Goal: Task Accomplishment & Management: Use online tool/utility

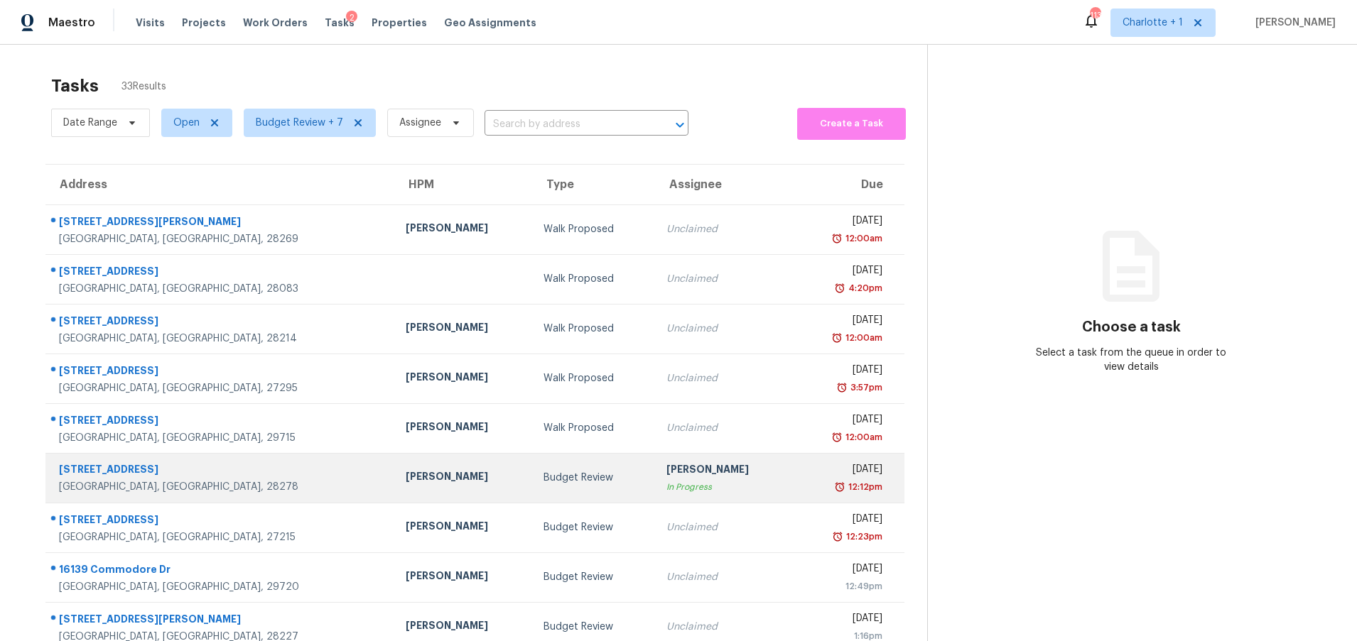
click at [184, 487] on div "Charlotte, NC, 28278" at bounding box center [221, 487] width 324 height 14
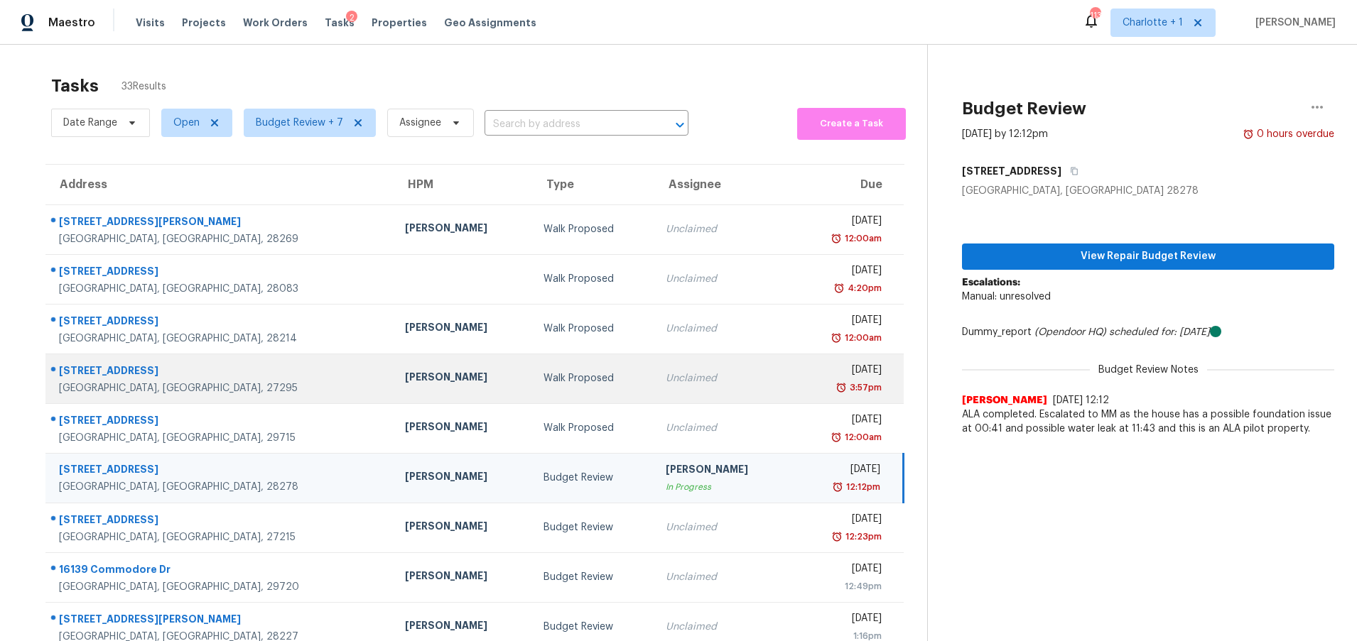
scroll to position [23, 0]
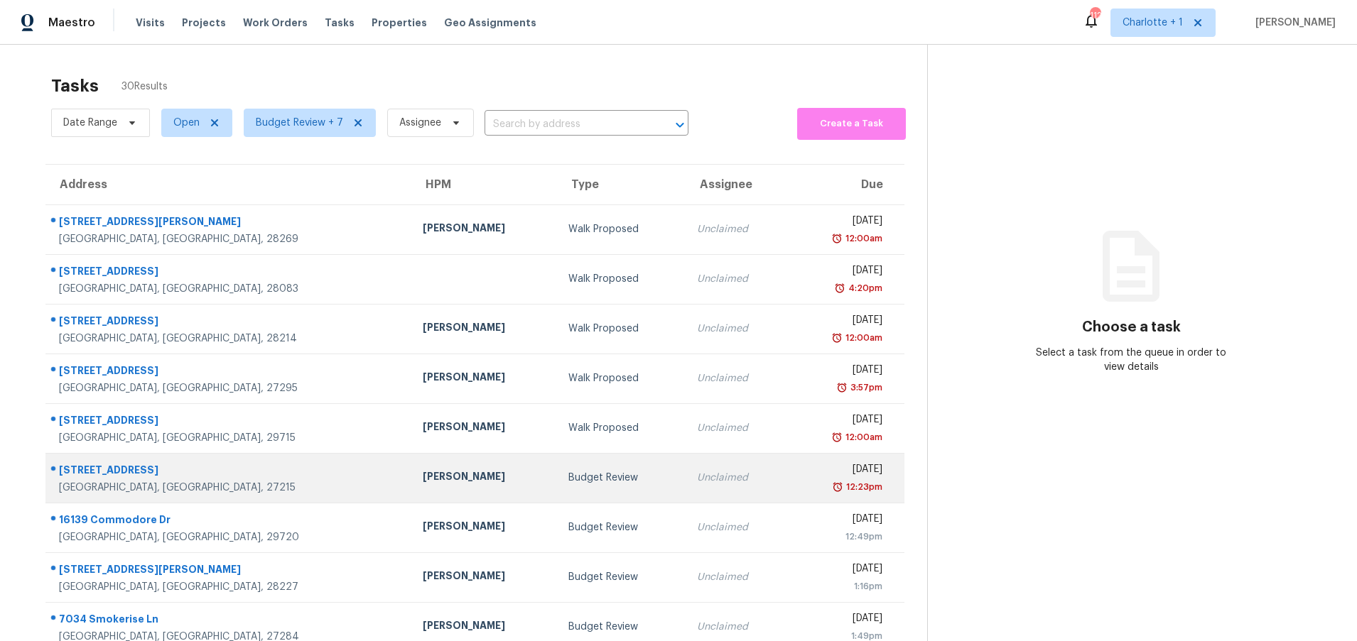
click at [568, 475] on div "Budget Review" at bounding box center [621, 478] width 106 height 14
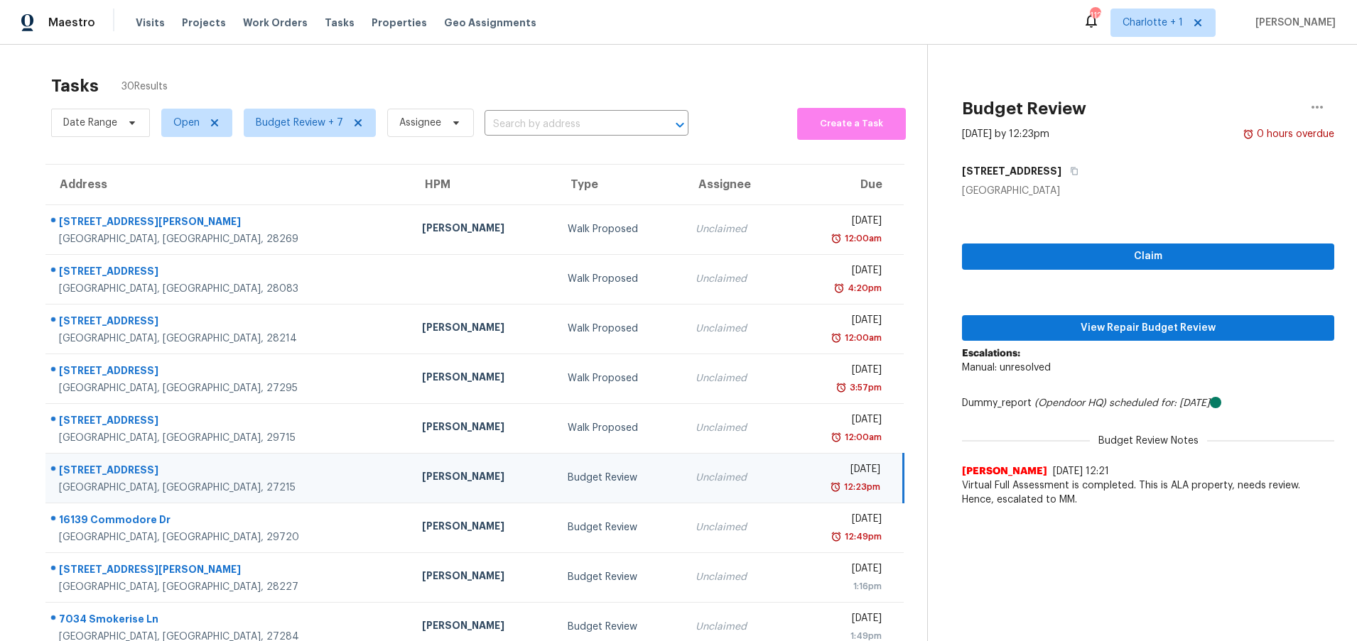
click at [411, 464] on td "[PERSON_NAME]" at bounding box center [483, 478] width 145 height 50
click at [1129, 324] on span "View Repair Budget Review" at bounding box center [1147, 329] width 349 height 18
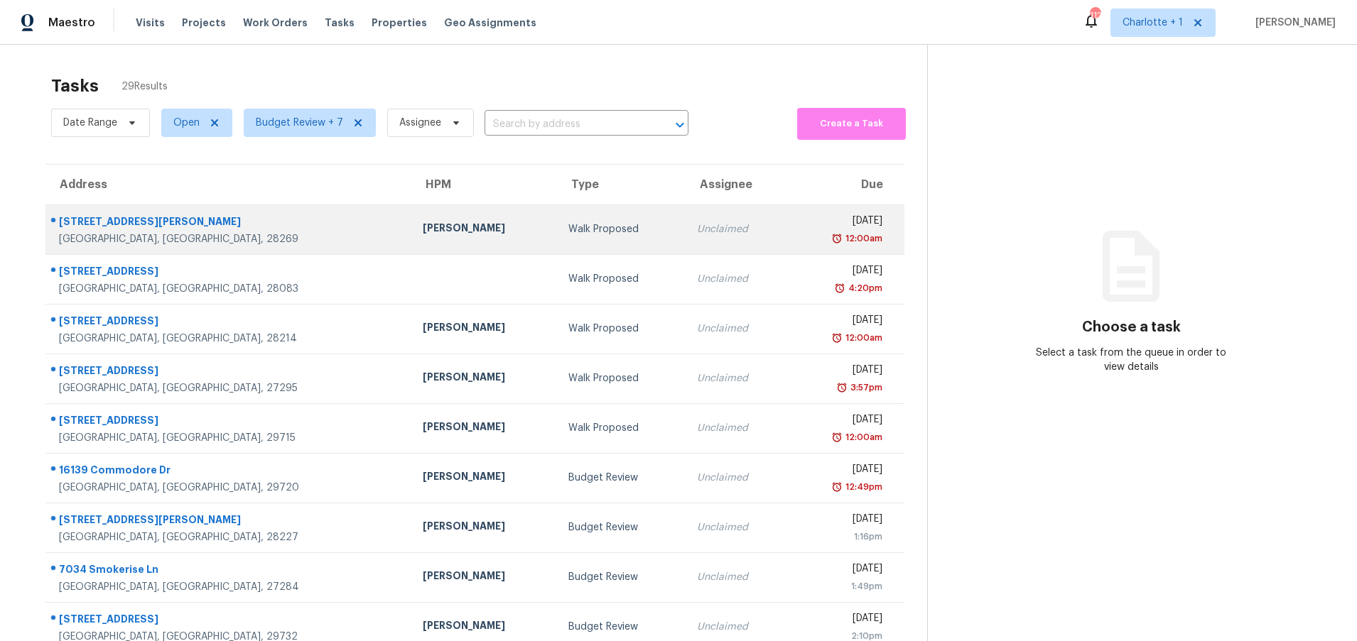
scroll to position [109, 0]
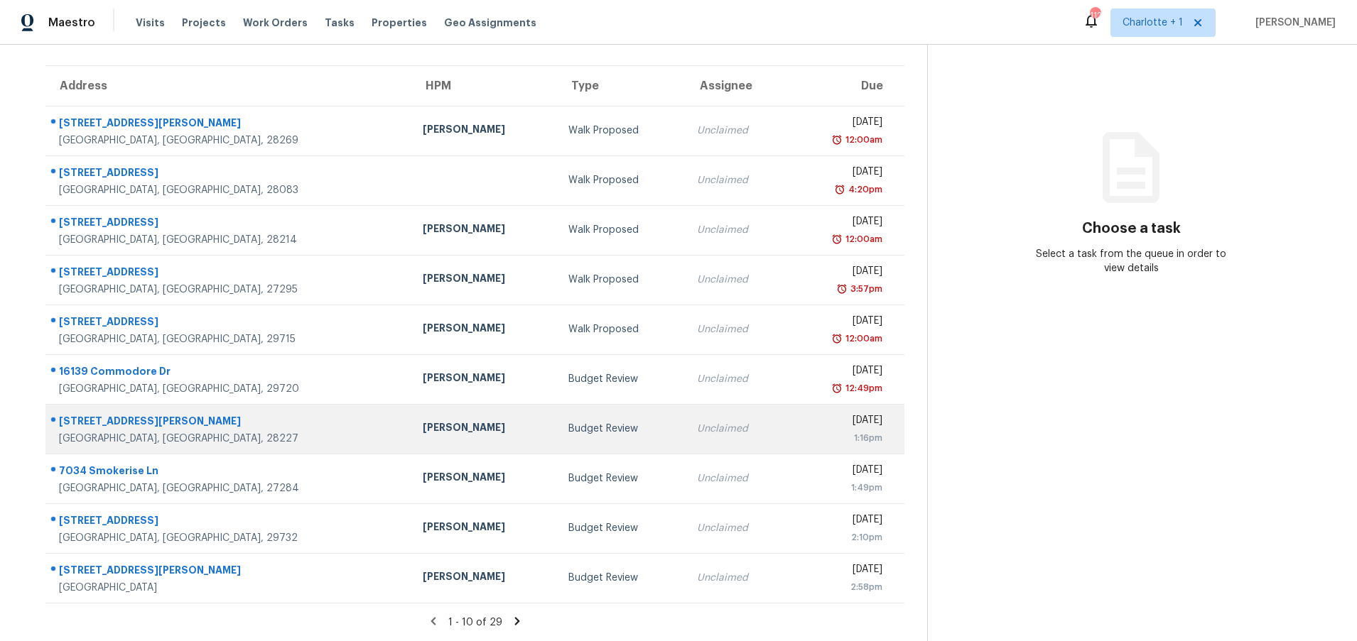
click at [411, 409] on td "[PERSON_NAME]" at bounding box center [483, 429] width 145 height 50
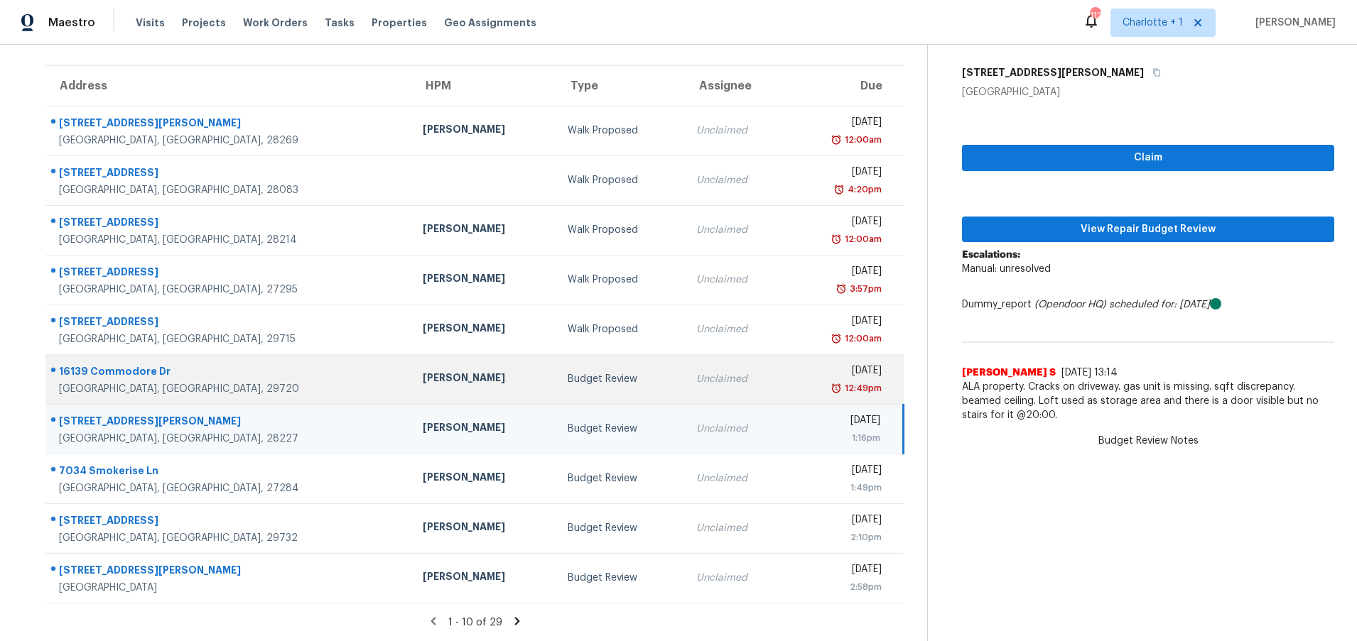
click at [423, 374] on div "Matthew Barnhart" at bounding box center [484, 380] width 122 height 18
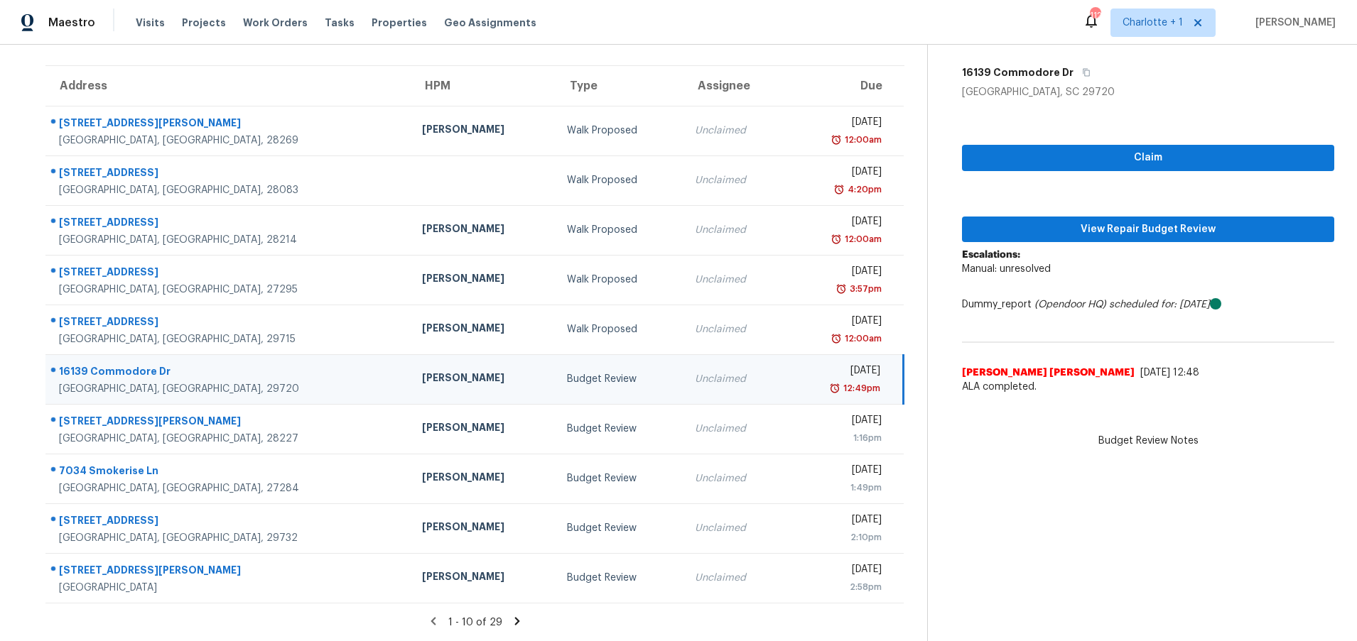
click at [422, 371] on div "Matthew Barnhart" at bounding box center [483, 380] width 122 height 18
click at [1059, 221] on span "View Repair Budget Review" at bounding box center [1147, 230] width 349 height 18
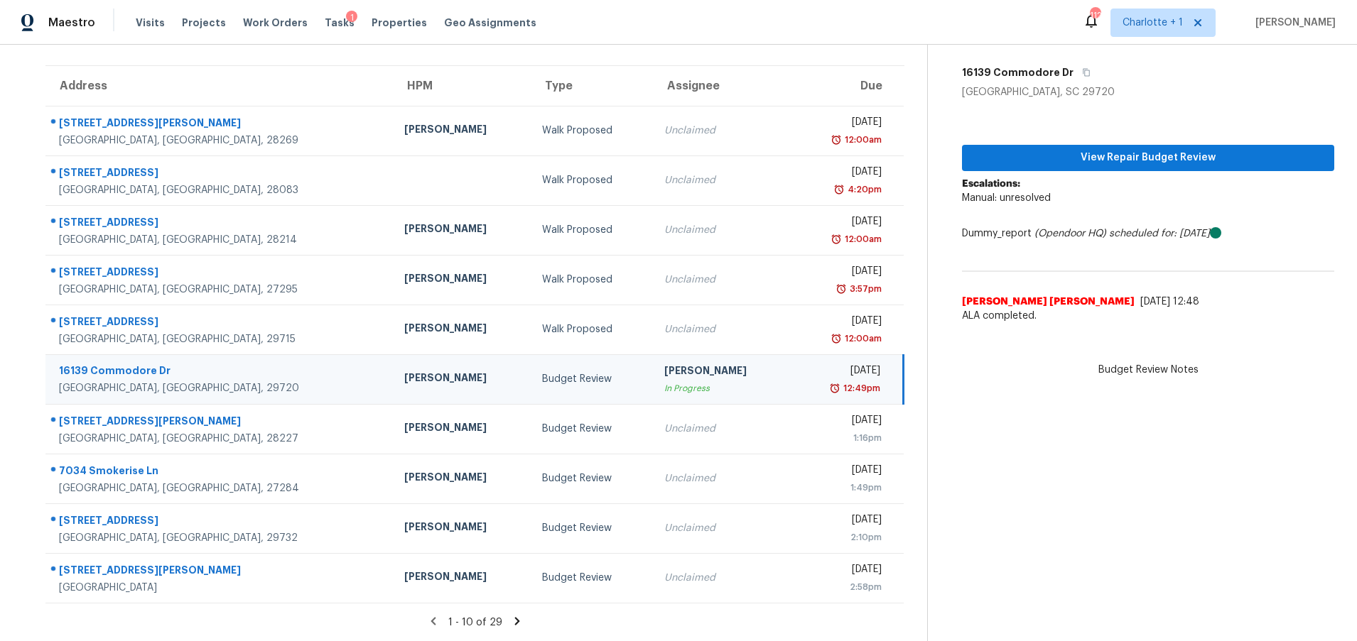
click at [229, 381] on div "Lancaster, SC, 29720" at bounding box center [220, 388] width 322 height 14
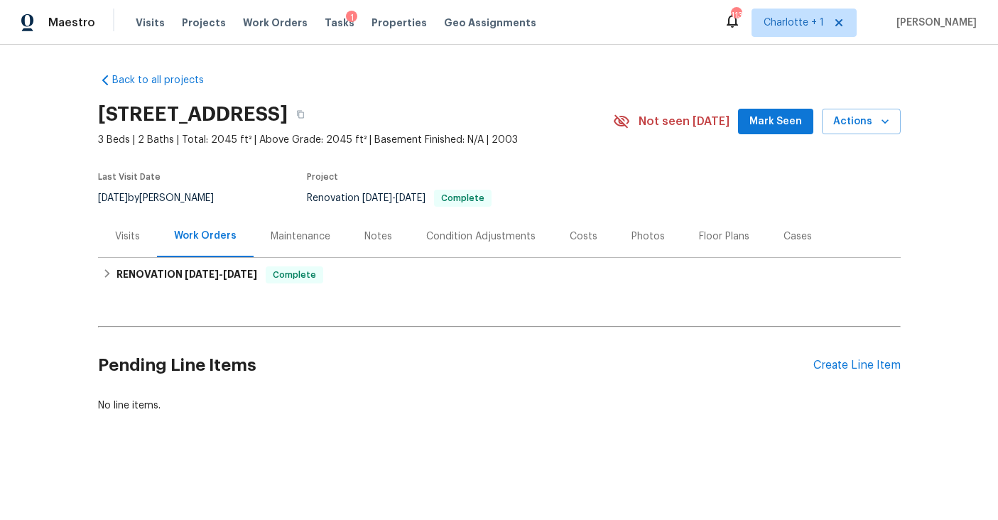
click at [579, 235] on div "Costs" at bounding box center [584, 236] width 28 height 14
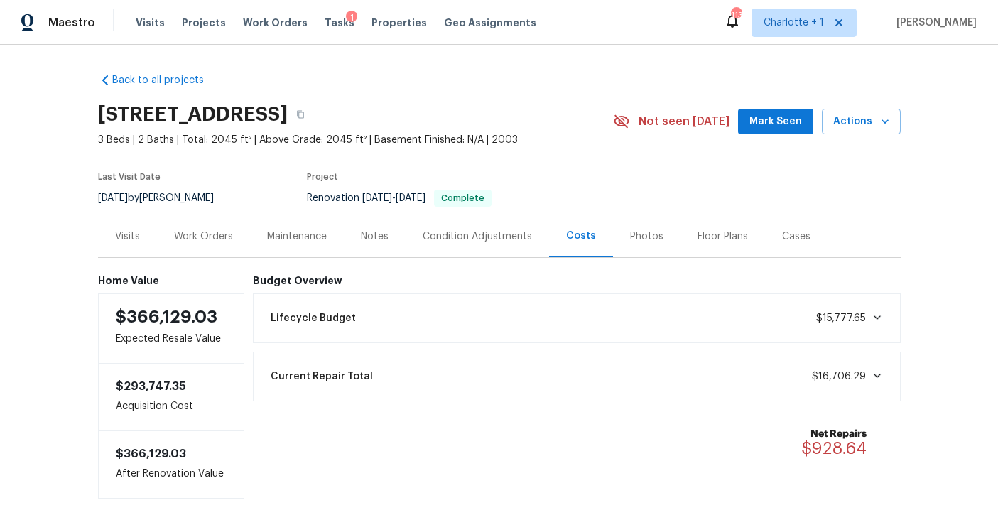
click at [52, 142] on div "Back to all projects 3624 Croft Haven Dr, Charlotte, NC 28269 3 Beds | 2 Baths …" at bounding box center [499, 282] width 998 height 475
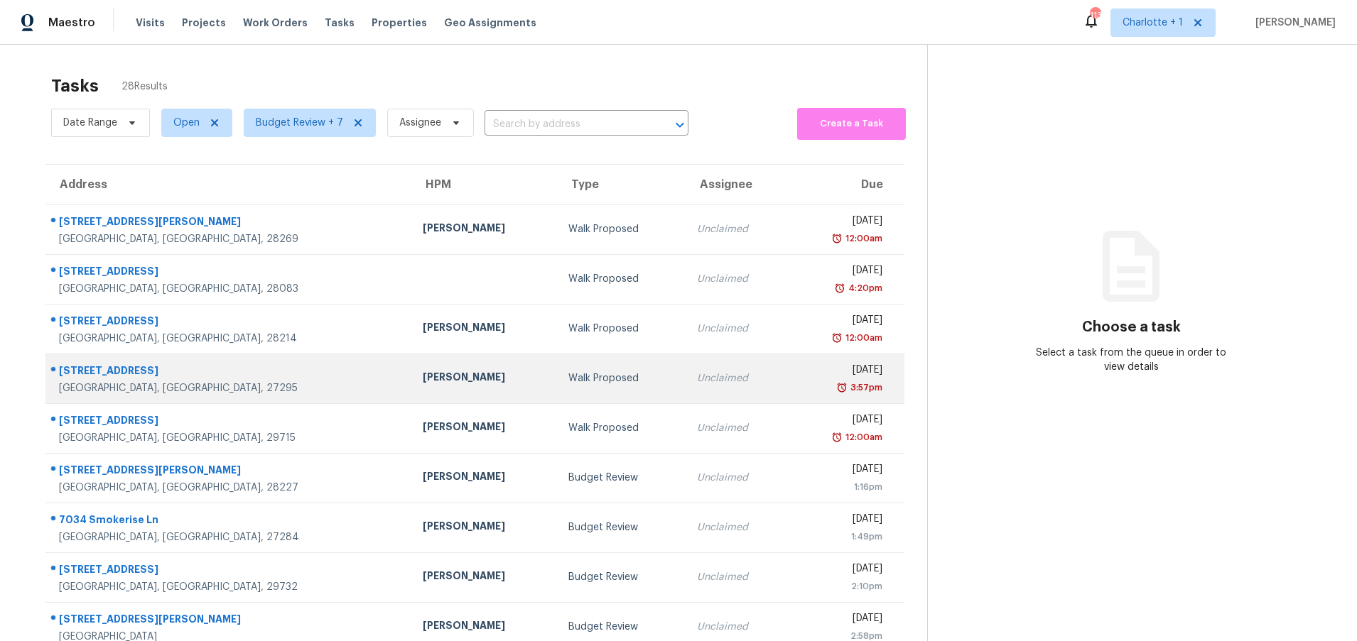
scroll to position [109, 0]
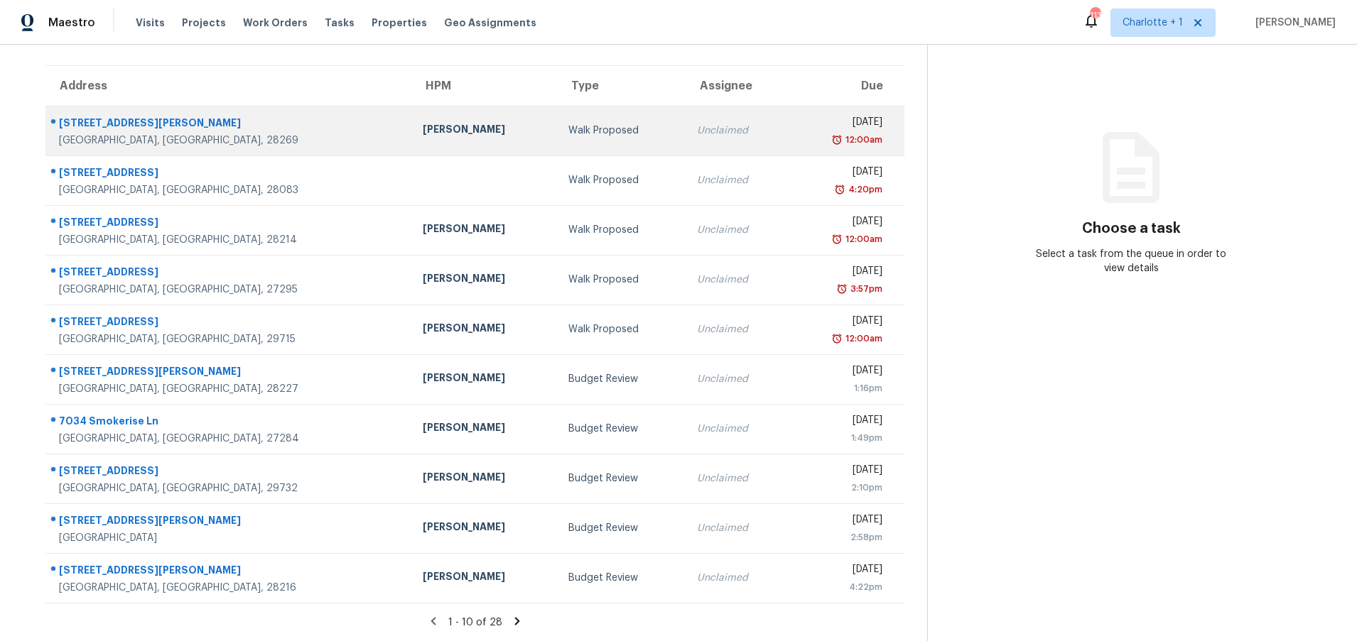
click at [423, 122] on div "[PERSON_NAME]" at bounding box center [484, 131] width 122 height 18
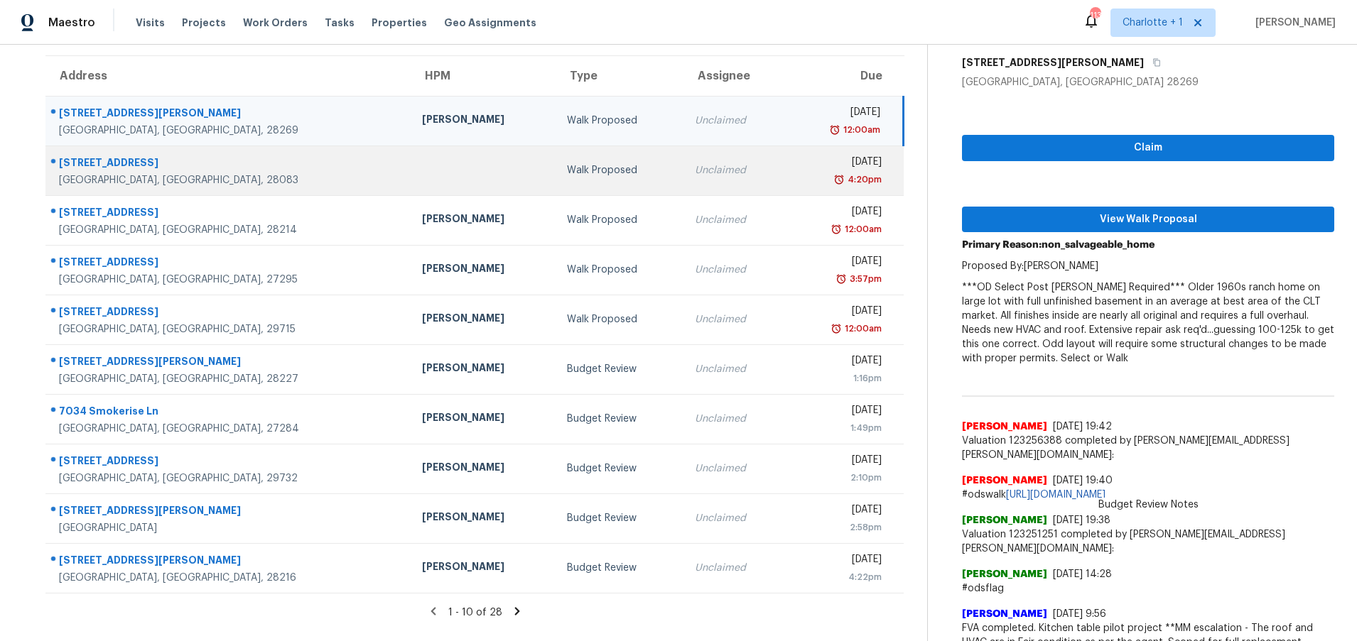
click at [555, 187] on td "Walk Proposed" at bounding box center [619, 171] width 128 height 50
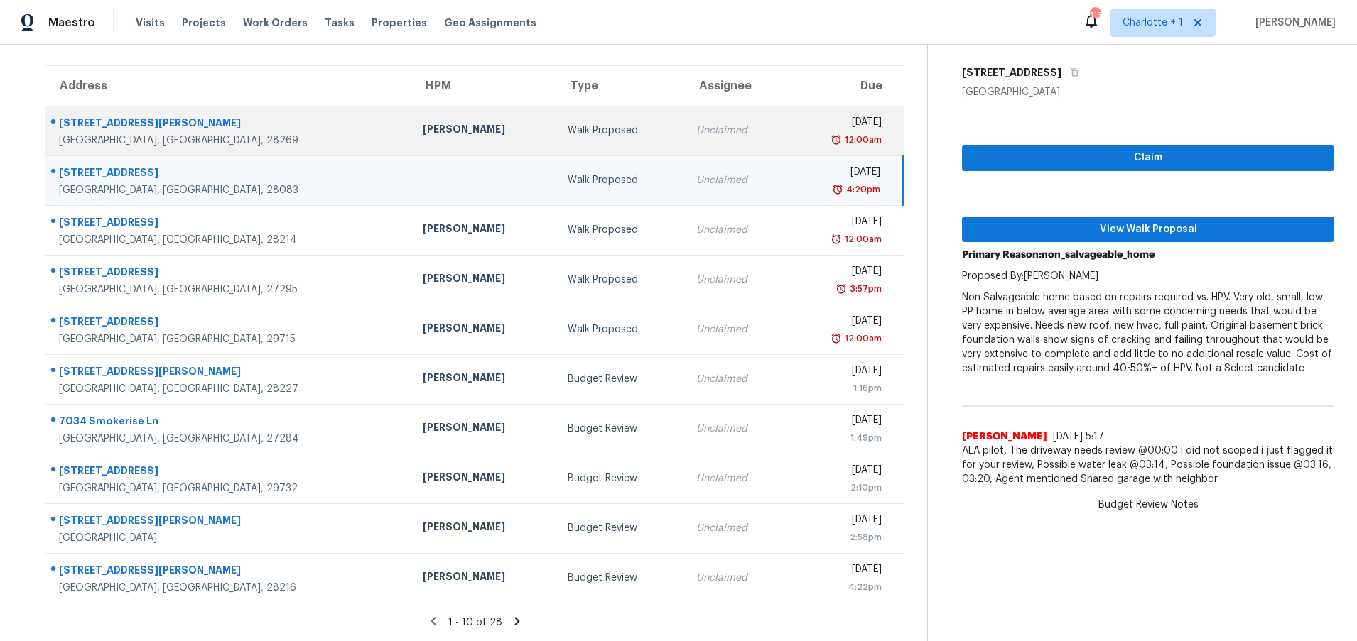
click at [696, 124] on div "Unclaimed" at bounding box center [736, 131] width 80 height 14
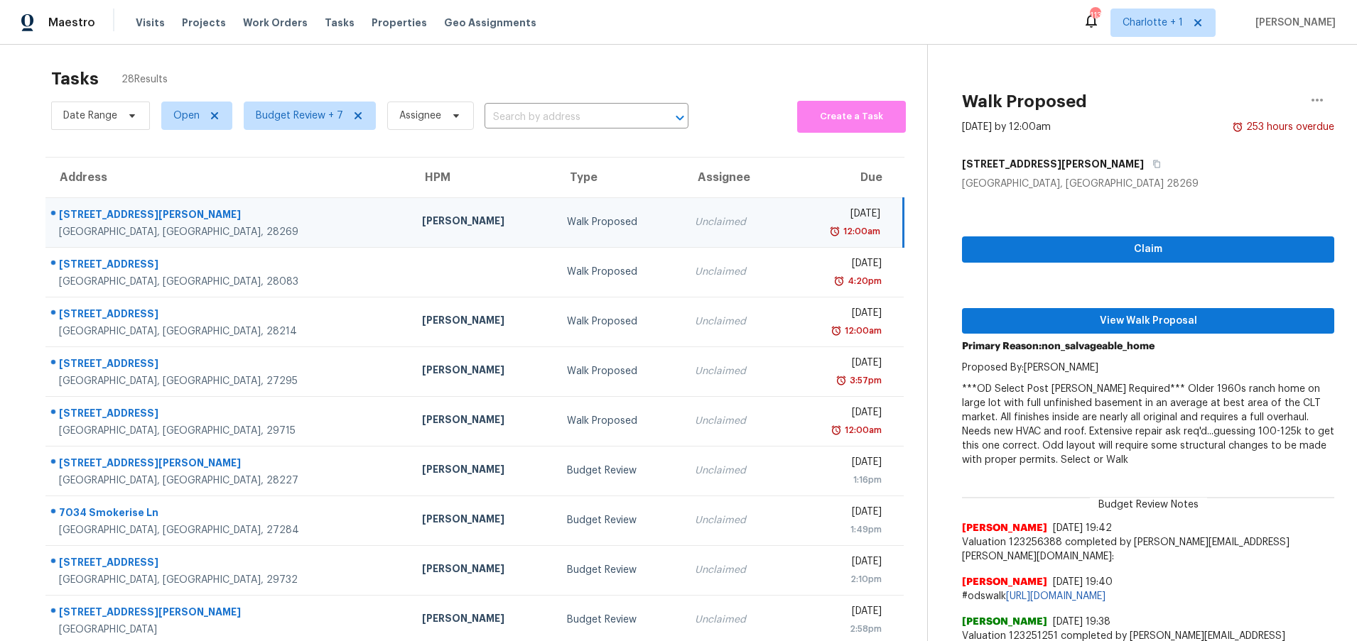
scroll to position [0, 0]
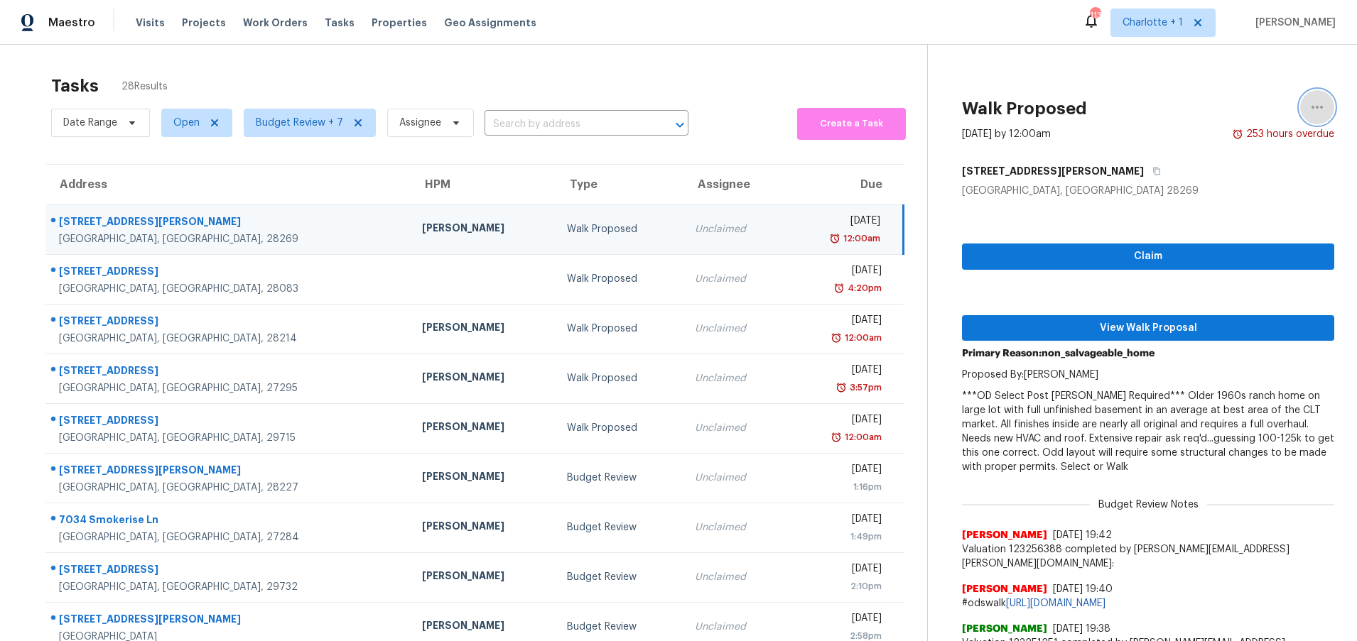
click at [1308, 113] on icon "button" at bounding box center [1316, 107] width 17 height 17
click at [1219, 111] on div "Cancel this task" at bounding box center [1225, 110] width 111 height 14
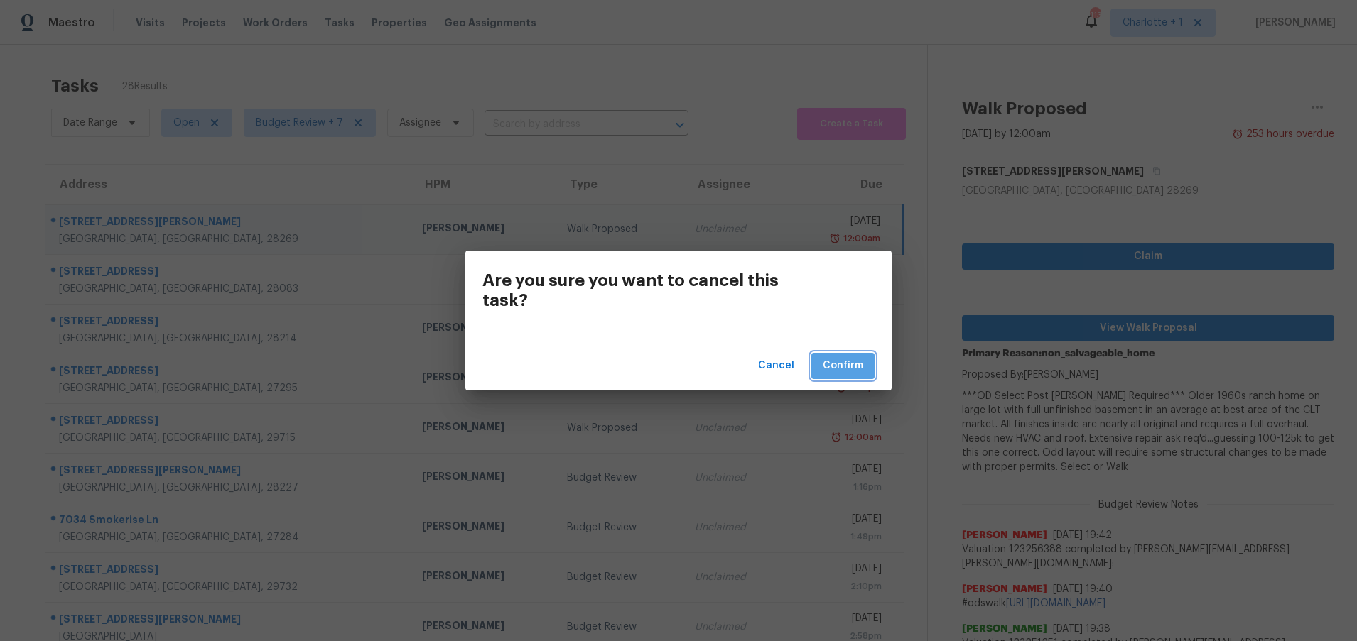
click at [840, 360] on span "Confirm" at bounding box center [842, 366] width 40 height 18
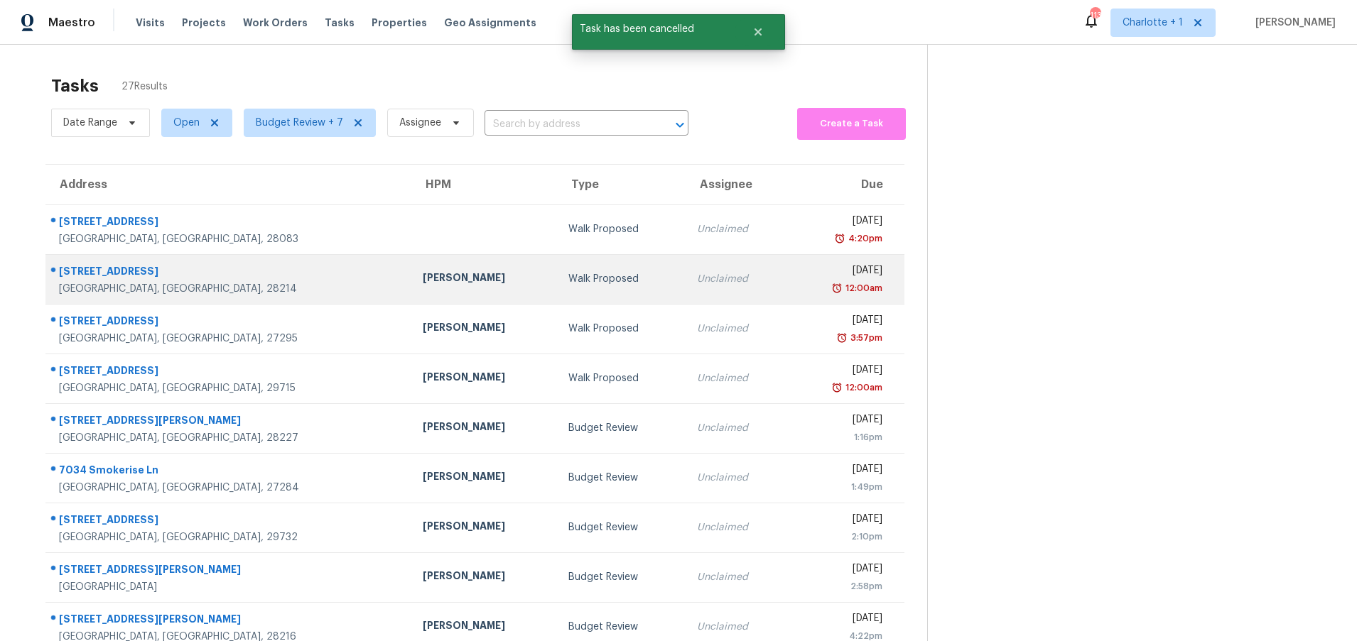
click at [557, 290] on td "Walk Proposed" at bounding box center [621, 279] width 129 height 50
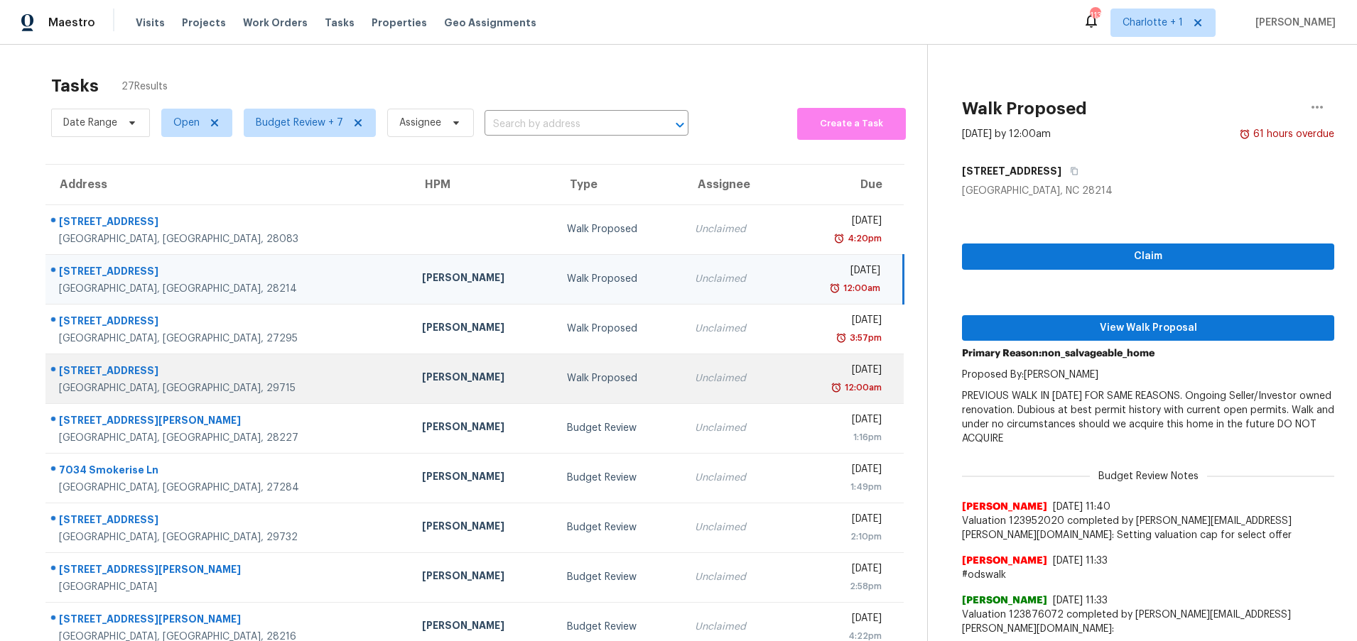
scroll to position [1, 0]
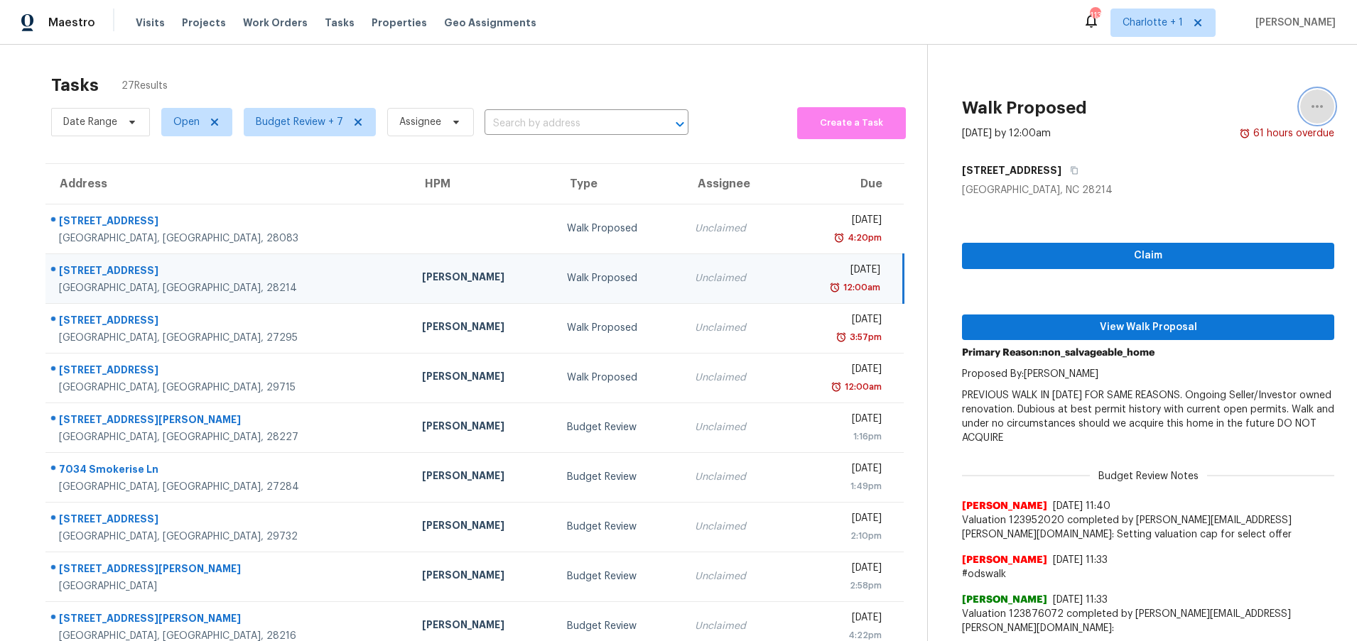
click at [1314, 109] on icon "button" at bounding box center [1316, 106] width 17 height 17
click at [1237, 109] on div "Cancel this task" at bounding box center [1225, 109] width 111 height 14
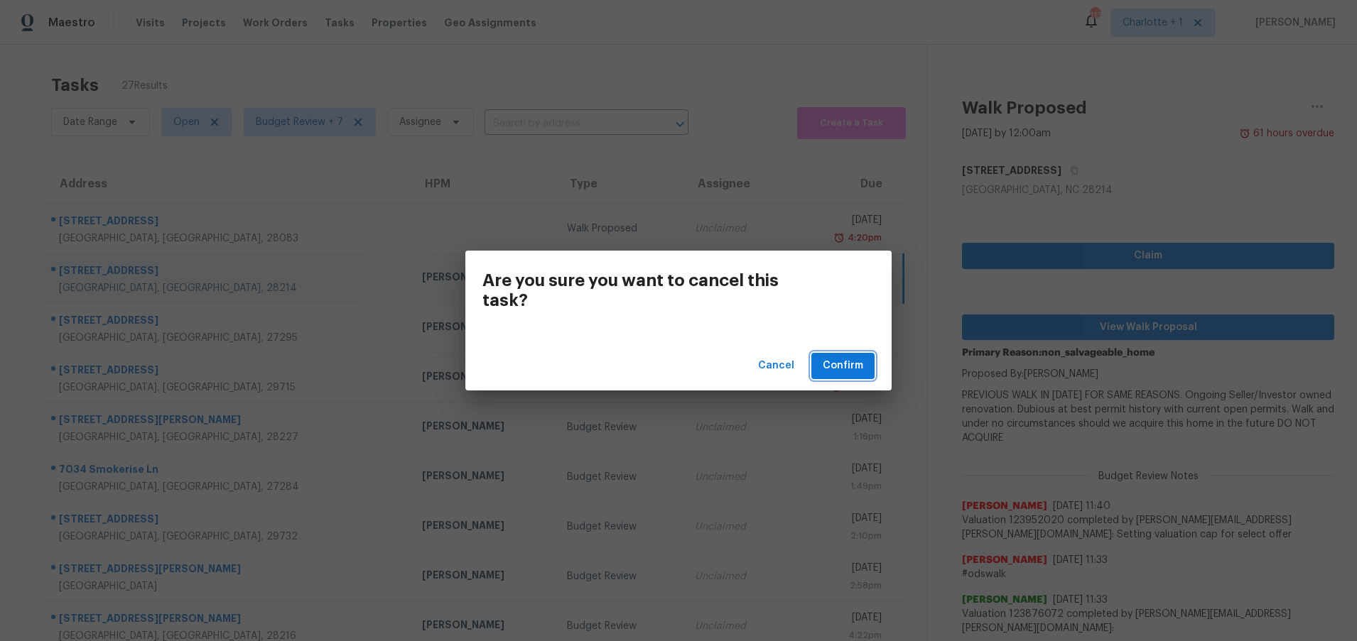
click at [859, 359] on span "Confirm" at bounding box center [842, 366] width 40 height 18
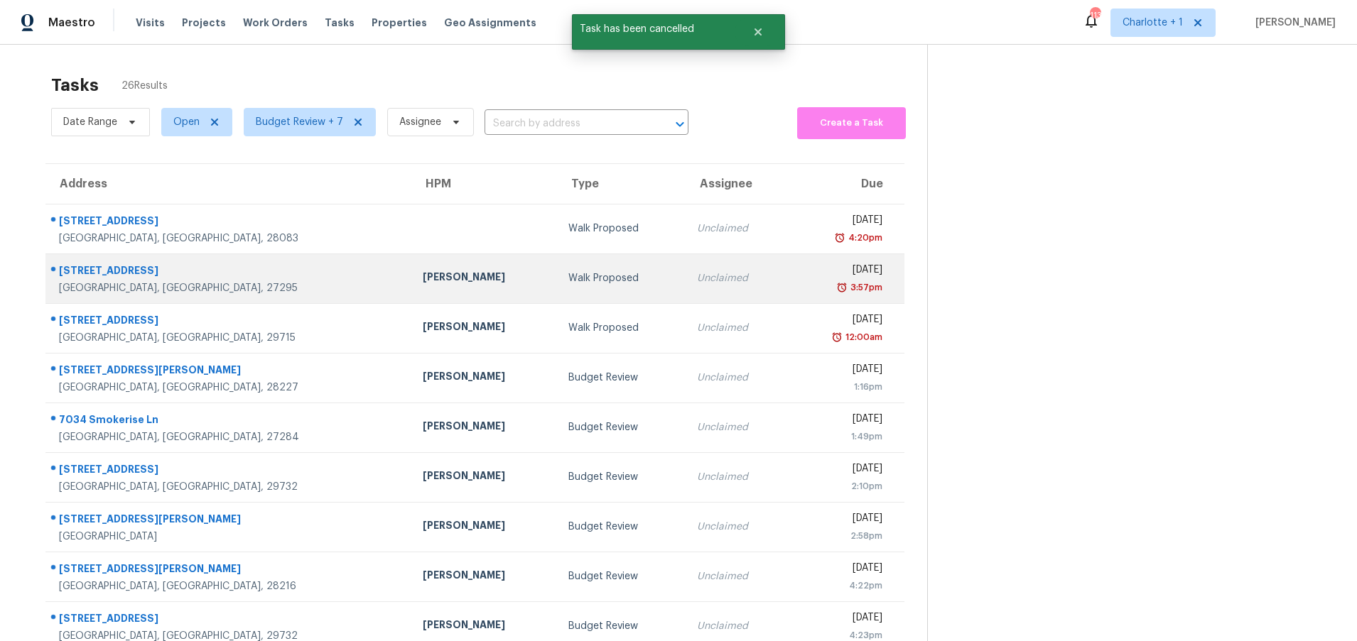
click at [423, 273] on div "[PERSON_NAME]" at bounding box center [484, 279] width 122 height 18
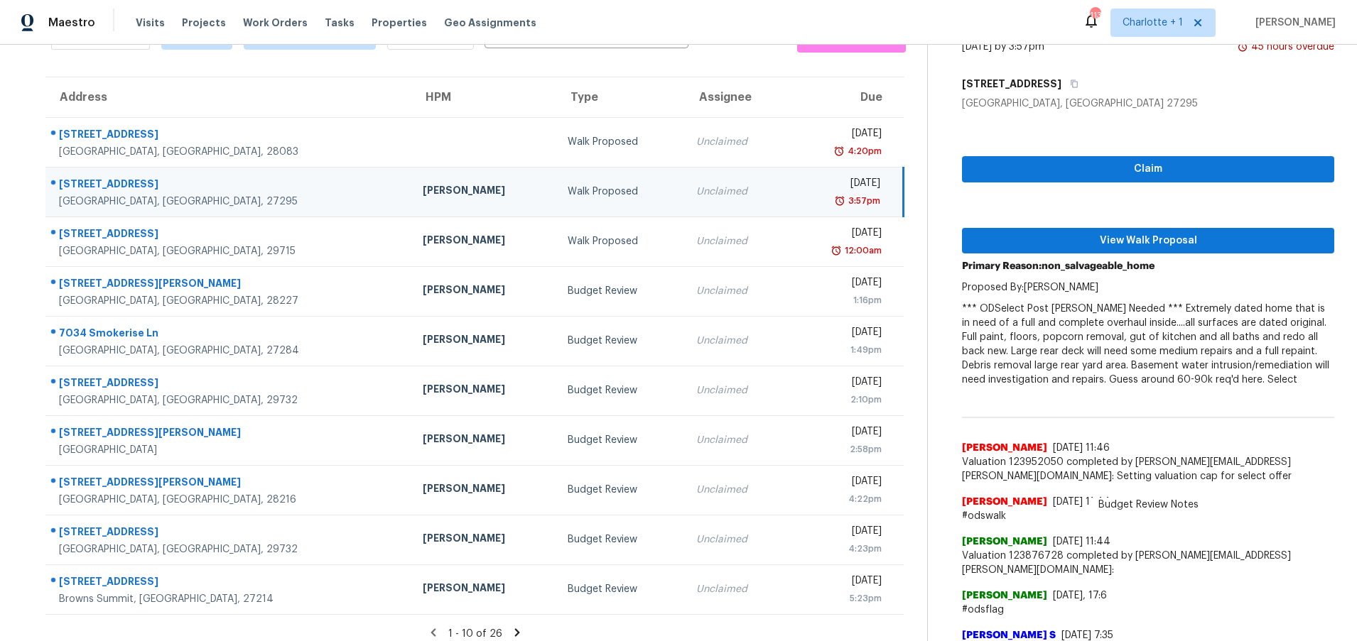
scroll to position [97, 0]
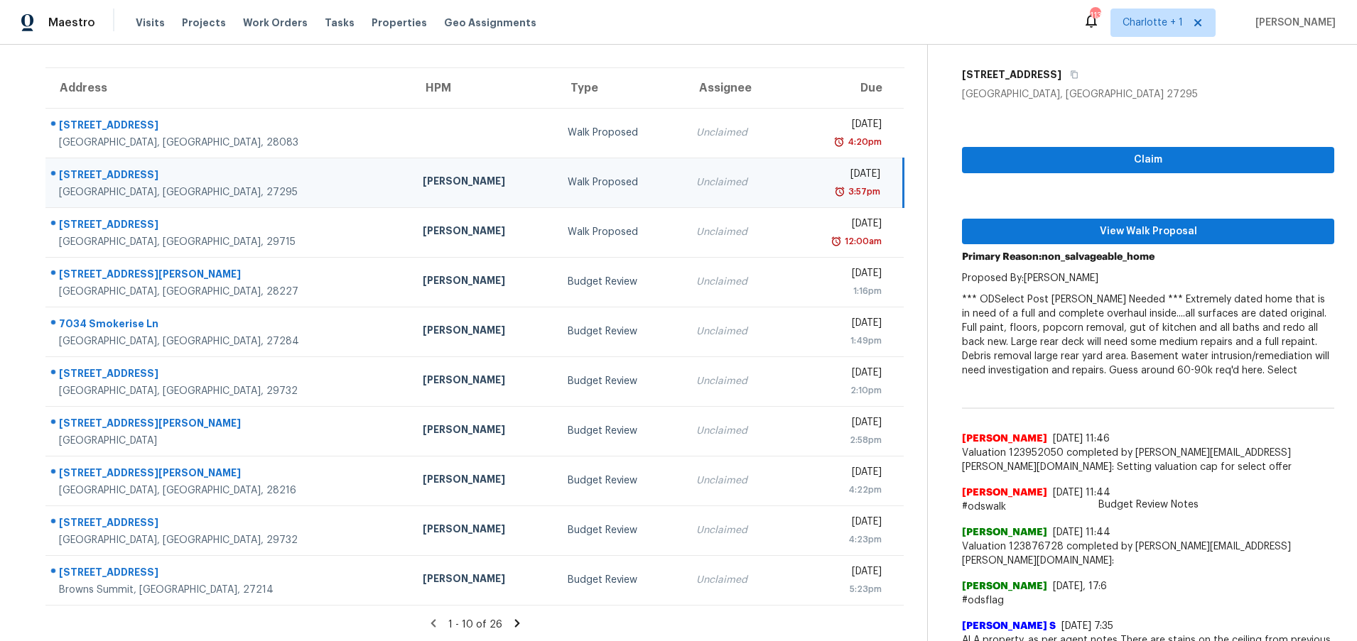
click at [798, 173] on div "Wed, Aug 13th 2025" at bounding box center [839, 176] width 82 height 18
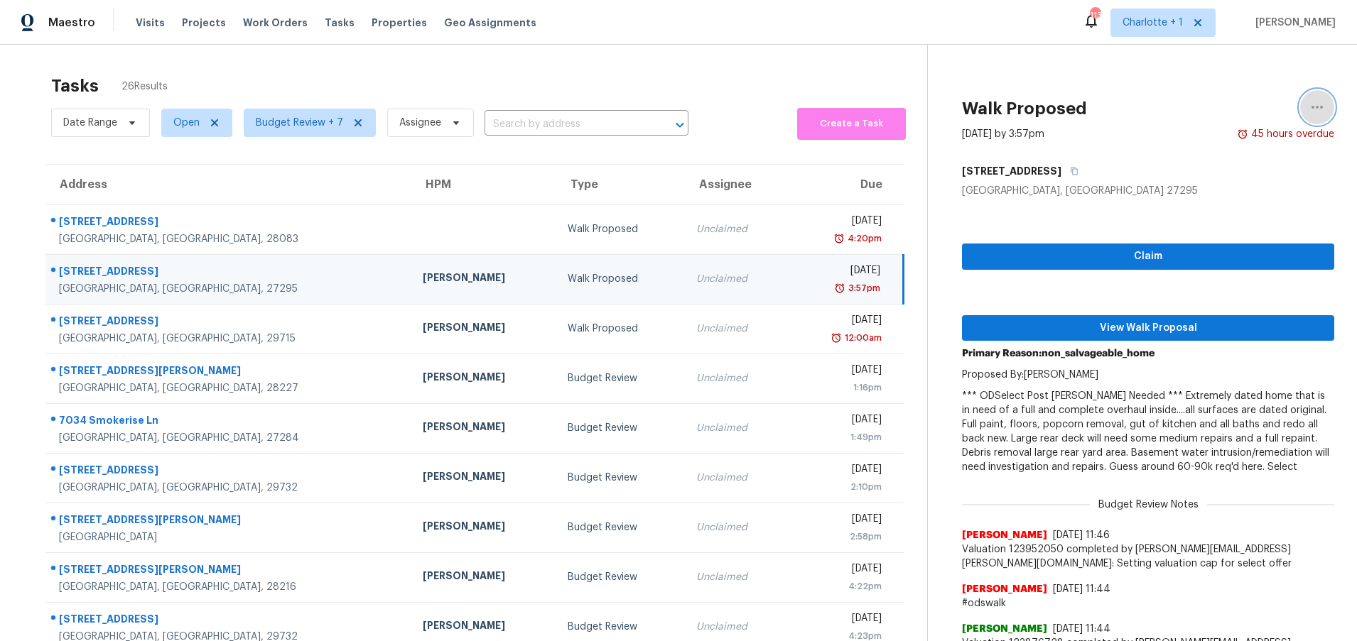
click at [1312, 109] on icon "button" at bounding box center [1316, 107] width 17 height 17
click at [1193, 109] on div "Cancel this task" at bounding box center [1225, 110] width 111 height 14
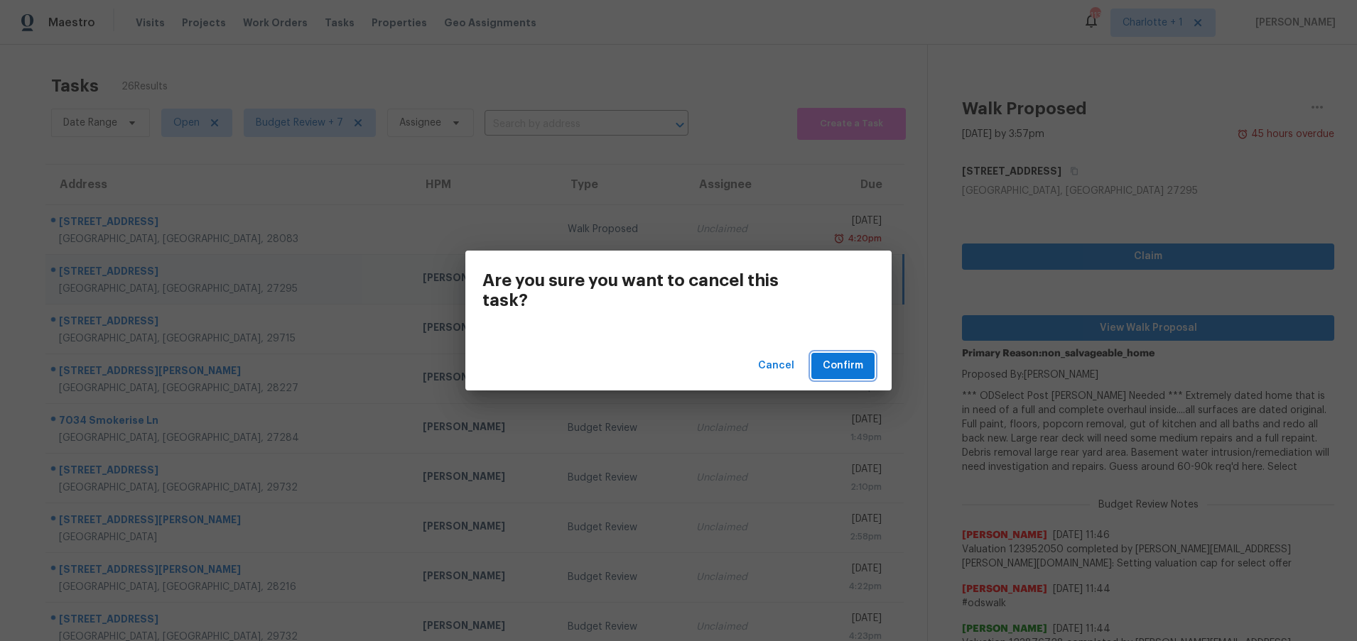
click at [863, 362] on button "Confirm" at bounding box center [842, 366] width 63 height 26
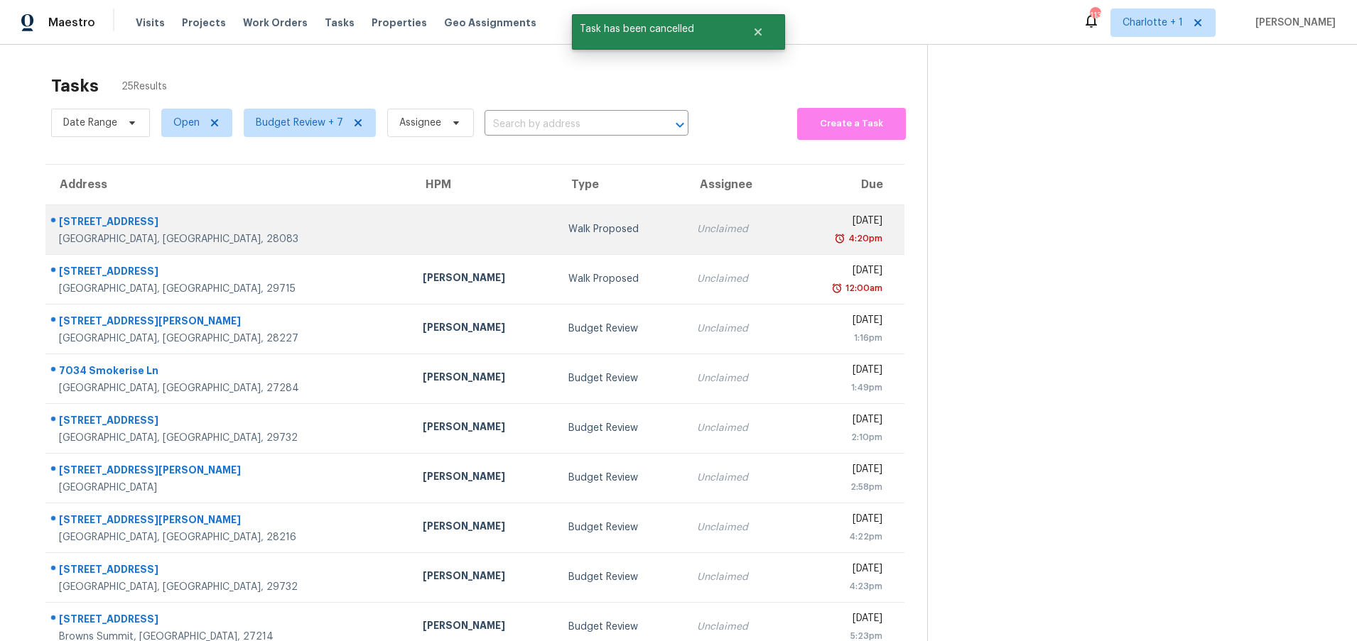
click at [411, 233] on td at bounding box center [483, 230] width 145 height 50
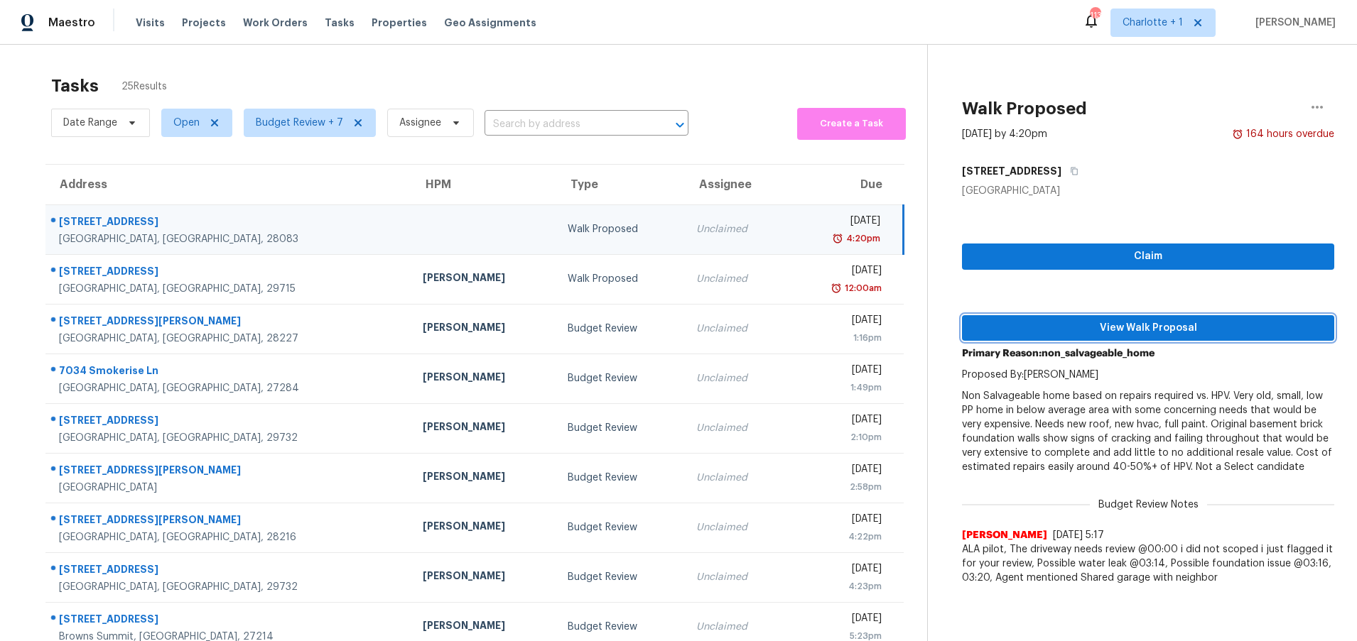
click at [1092, 327] on span "View Walk Proposal" at bounding box center [1147, 329] width 349 height 18
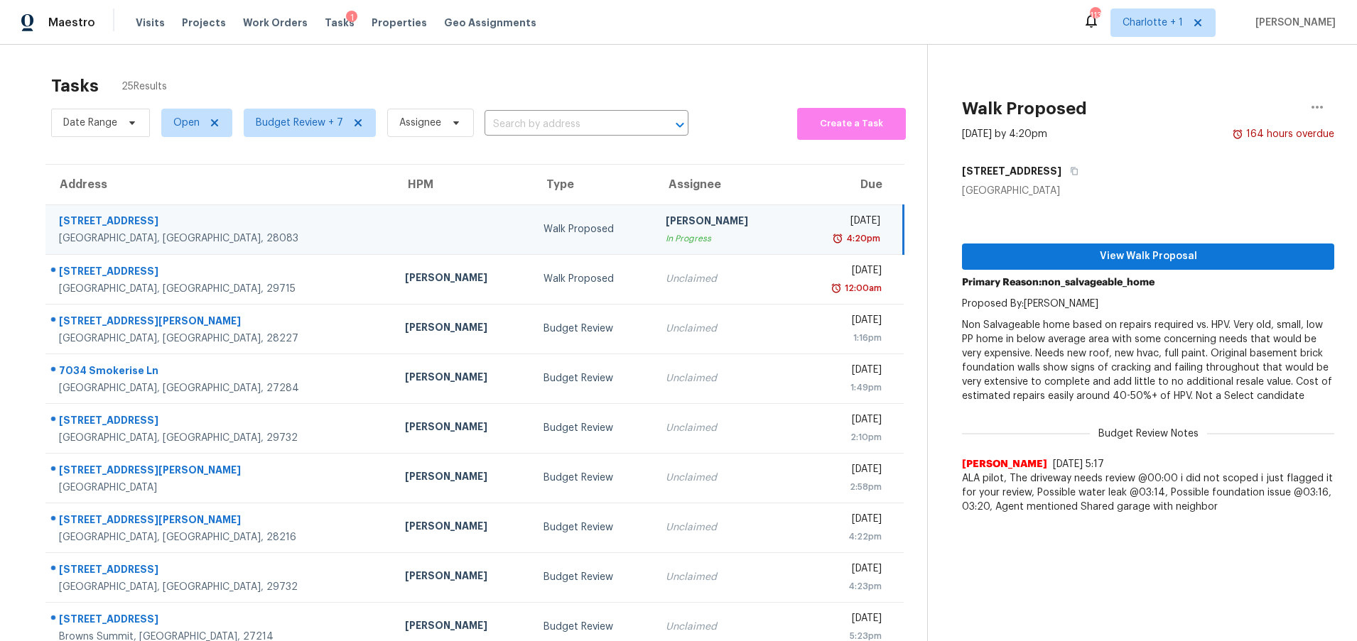
click at [405, 228] on div at bounding box center [462, 230] width 115 height 4
click at [1309, 111] on icon "button" at bounding box center [1316, 107] width 17 height 17
click at [1190, 83] on div "Cancel this task" at bounding box center [1225, 89] width 111 height 14
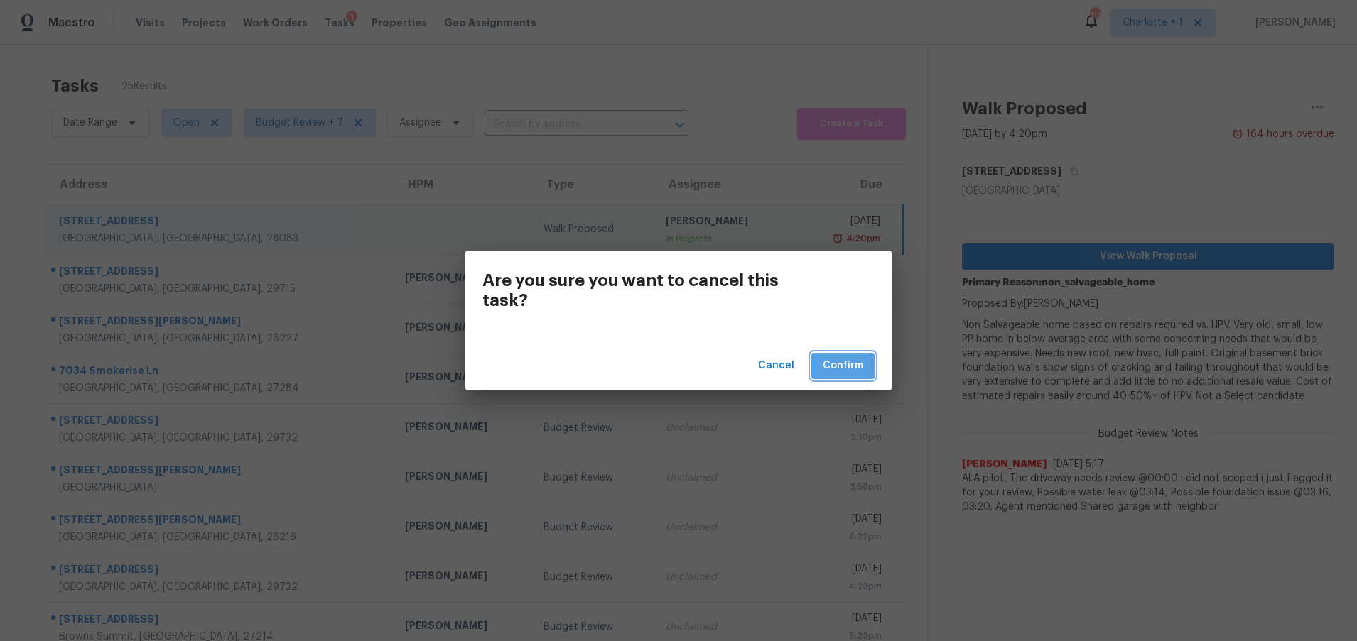
click at [845, 366] on span "Confirm" at bounding box center [842, 366] width 40 height 18
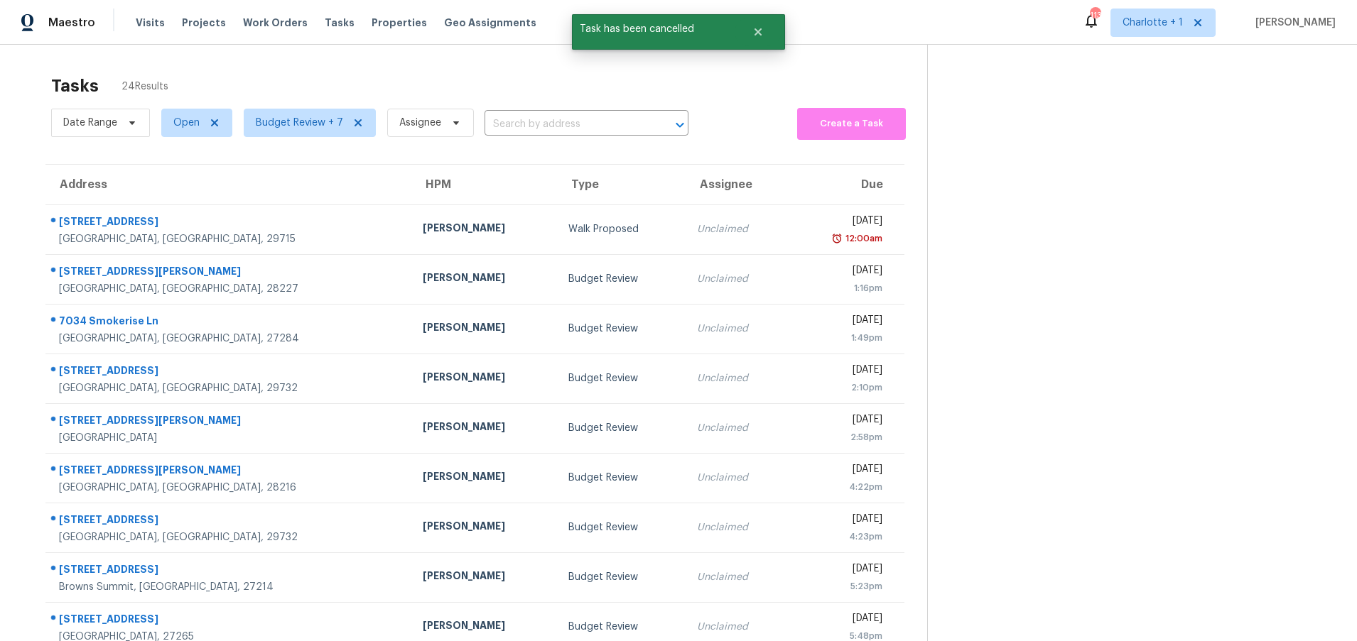
click at [179, 47] on div "Tasks 24 Results Date Range Open Budget Review + 7 Assignee ​ Create a Task Add…" at bounding box center [678, 392] width 1357 height 695
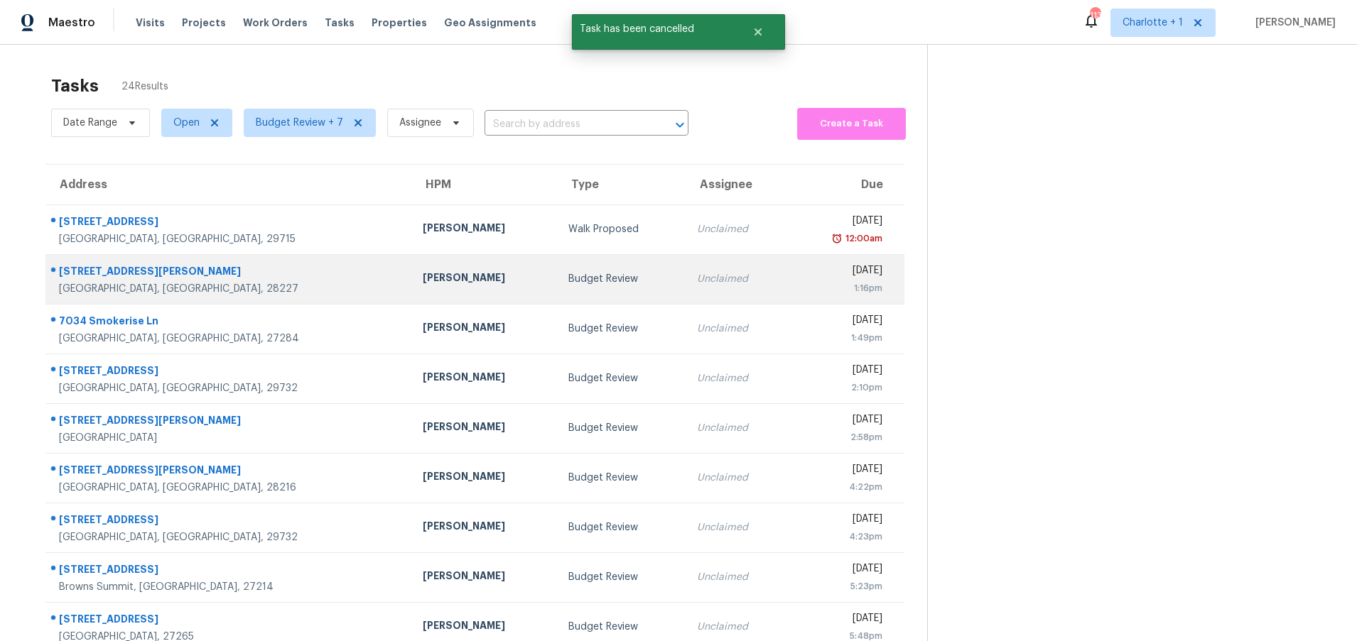
click at [568, 281] on div "Budget Review" at bounding box center [621, 279] width 106 height 14
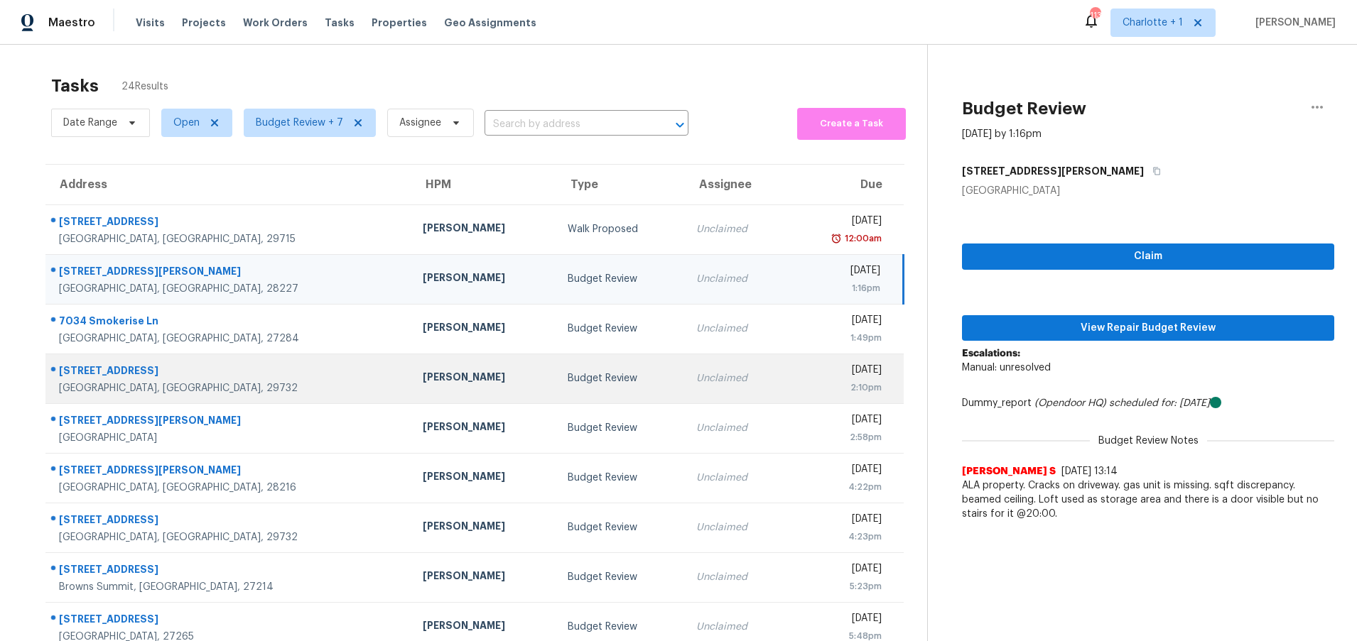
scroll to position [109, 0]
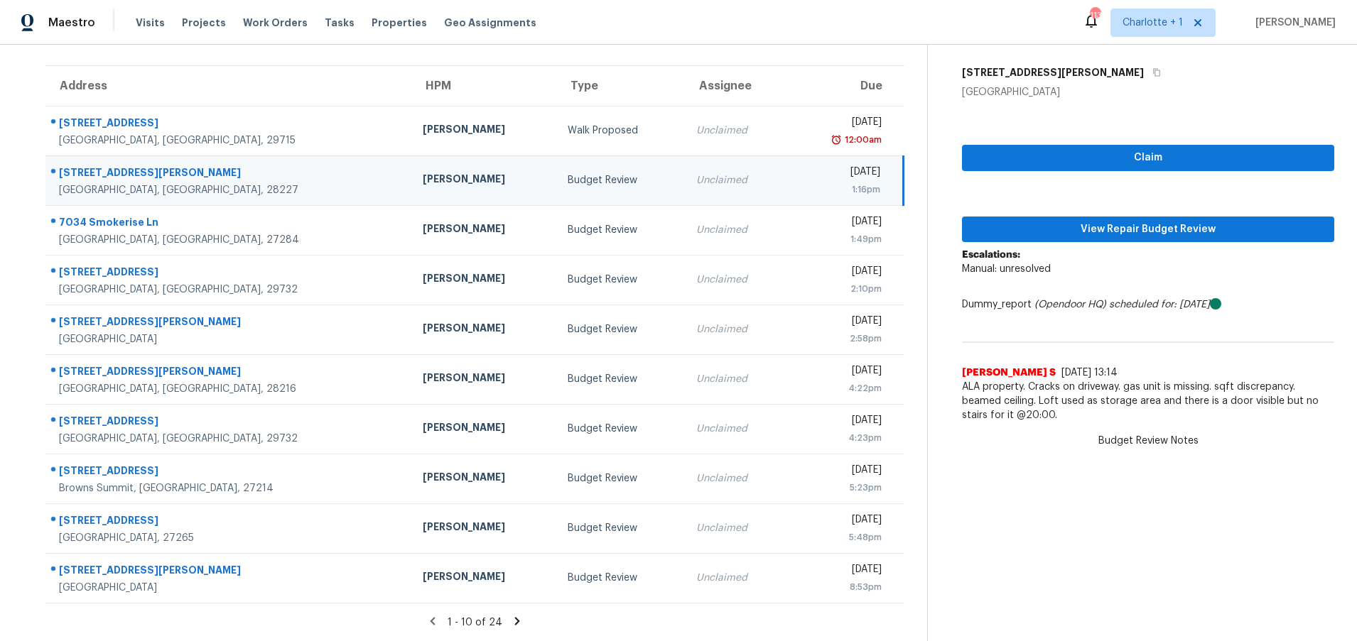
click at [511, 615] on icon at bounding box center [517, 621] width 13 height 13
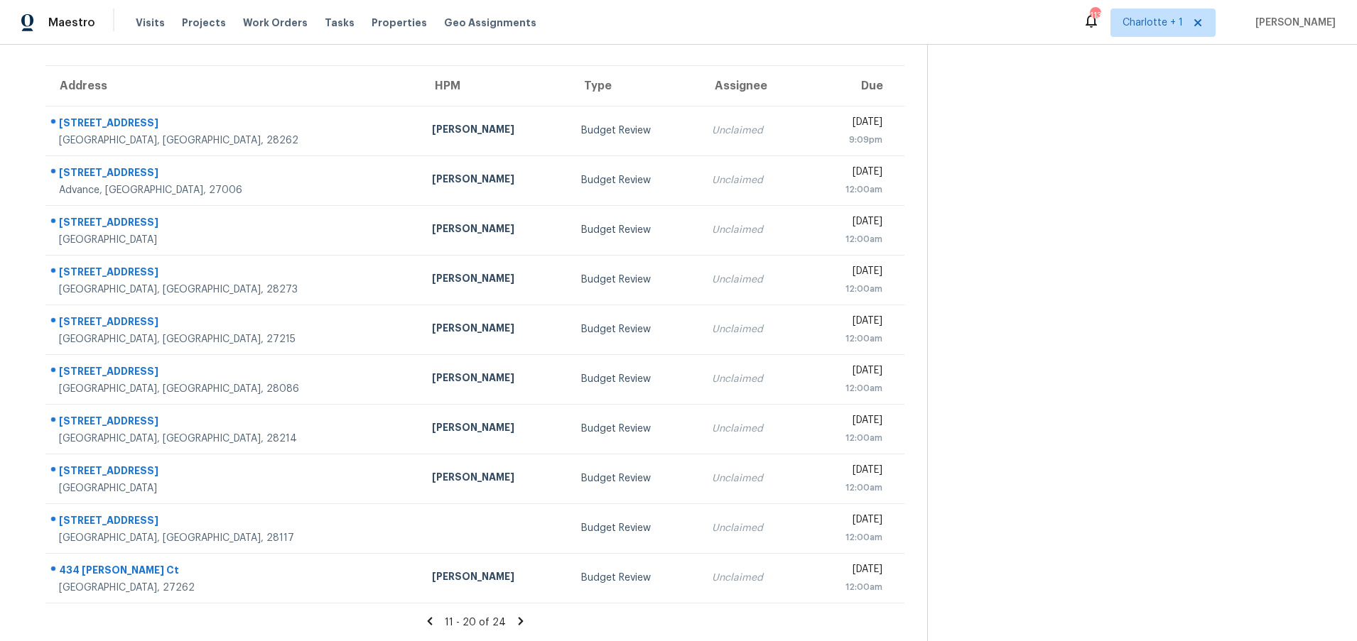
click at [515, 615] on icon at bounding box center [520, 621] width 13 height 13
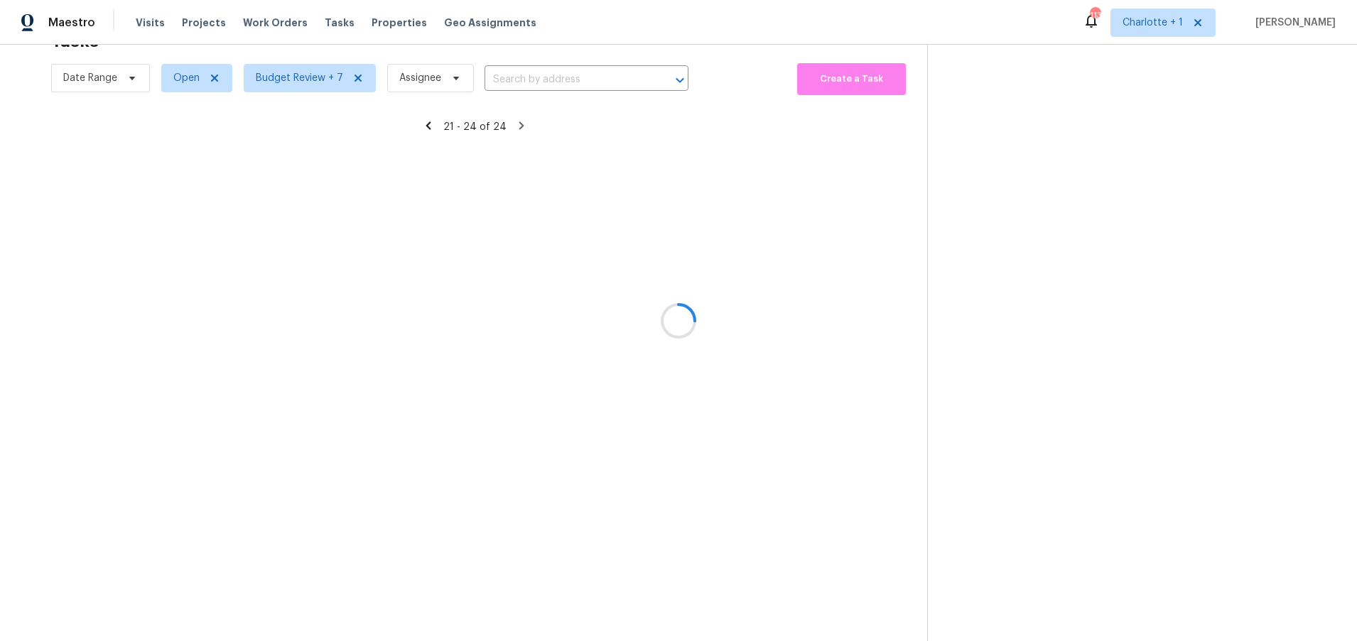
scroll to position [55, 0]
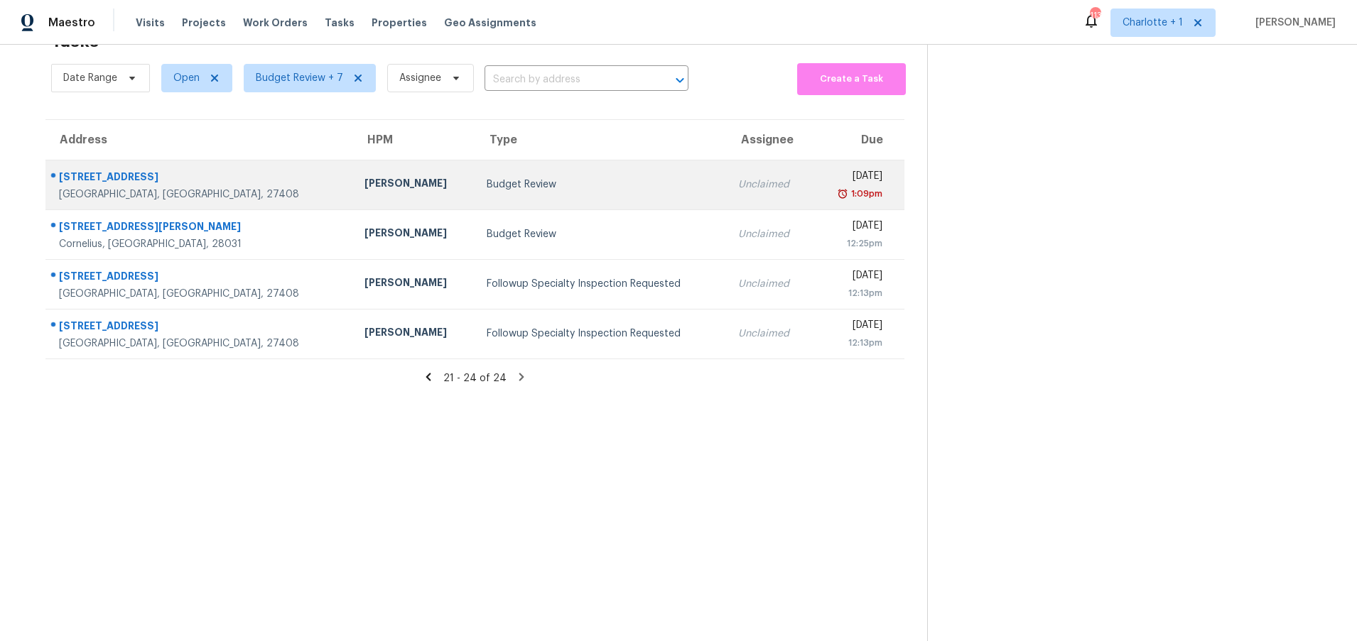
click at [227, 188] on div "Greensboro, NC, 27408" at bounding box center [200, 195] width 283 height 14
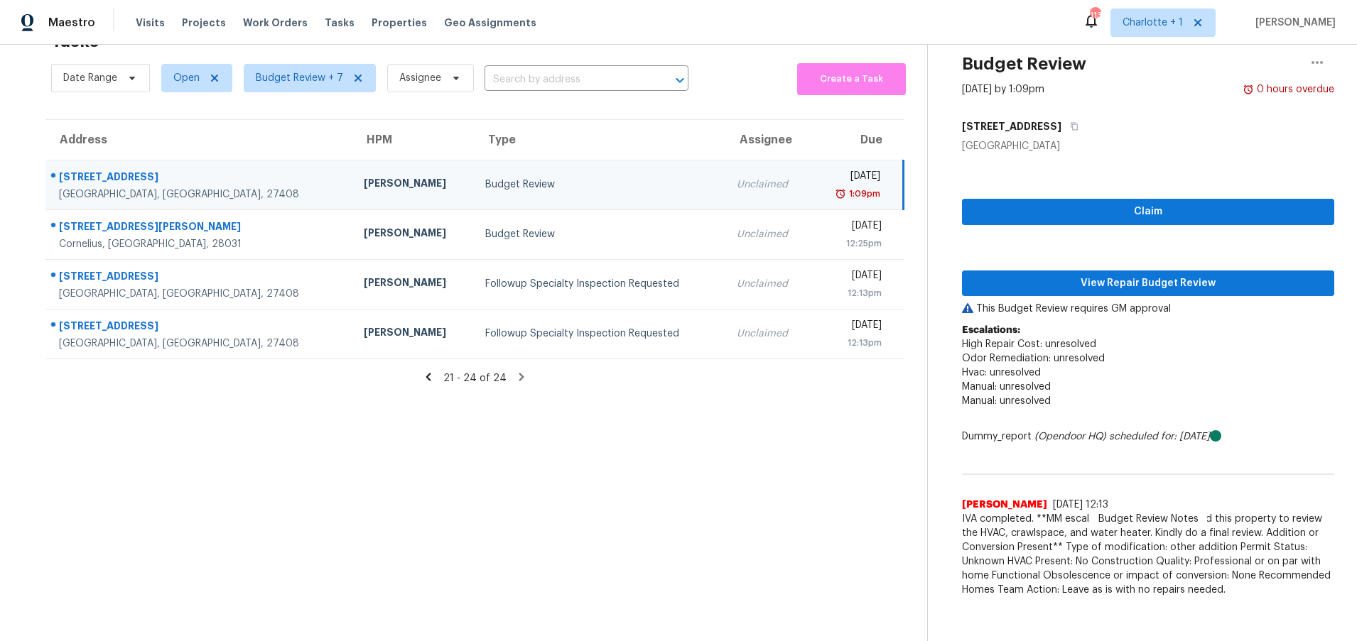
click at [364, 176] on div "[PERSON_NAME]" at bounding box center [413, 185] width 99 height 18
click at [1126, 275] on span "View Repair Budget Review" at bounding box center [1147, 284] width 349 height 18
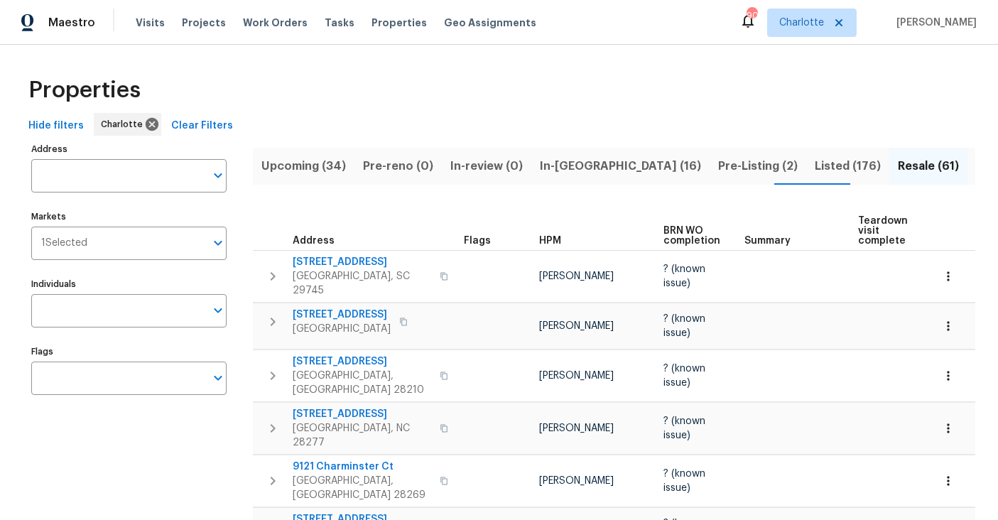
scroll to position [371, 0]
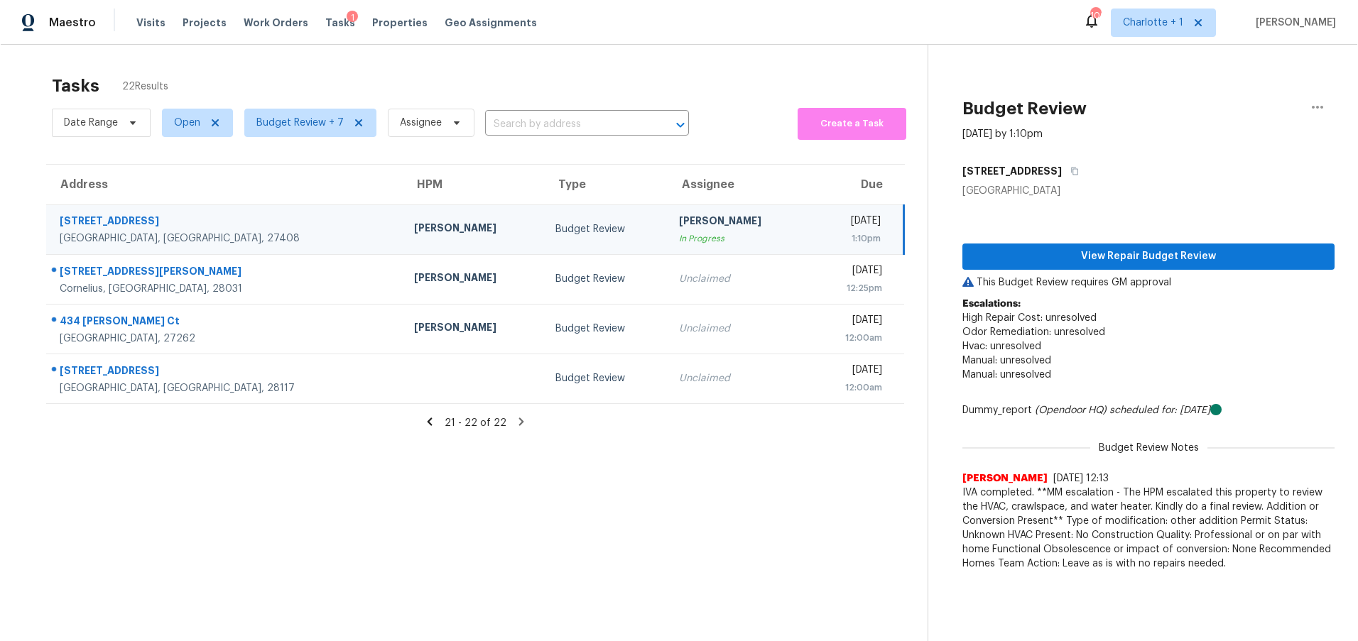
scroll to position [55, 0]
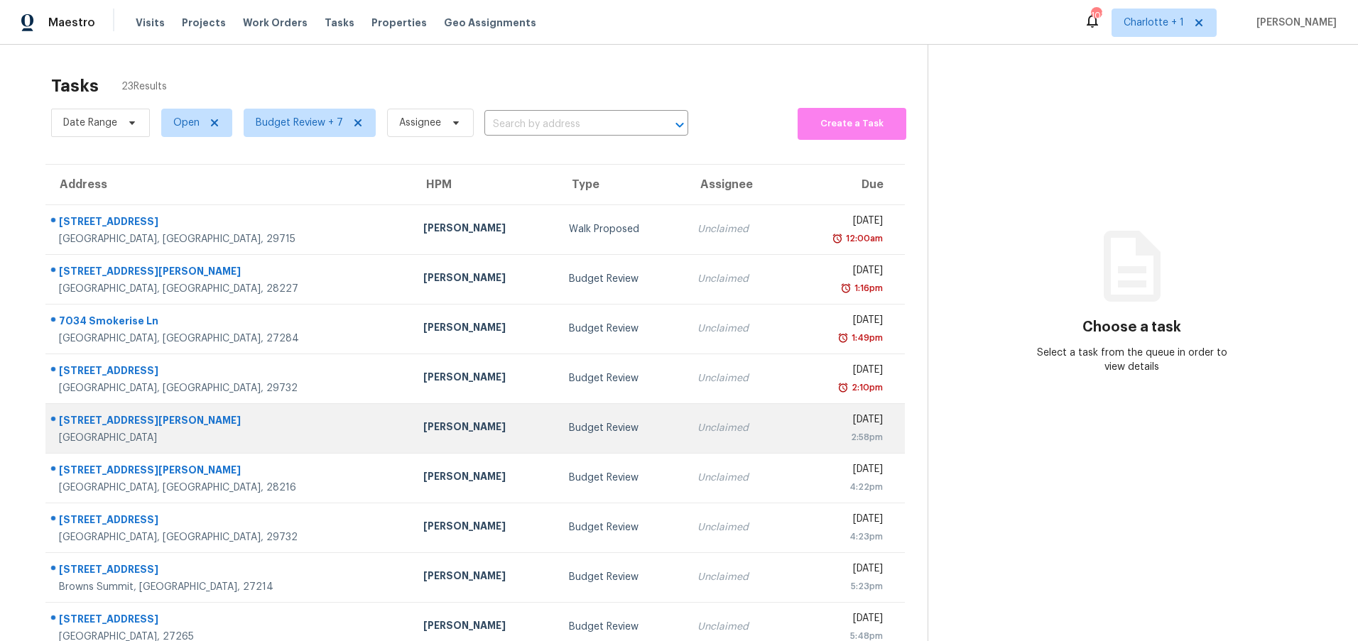
scroll to position [109, 0]
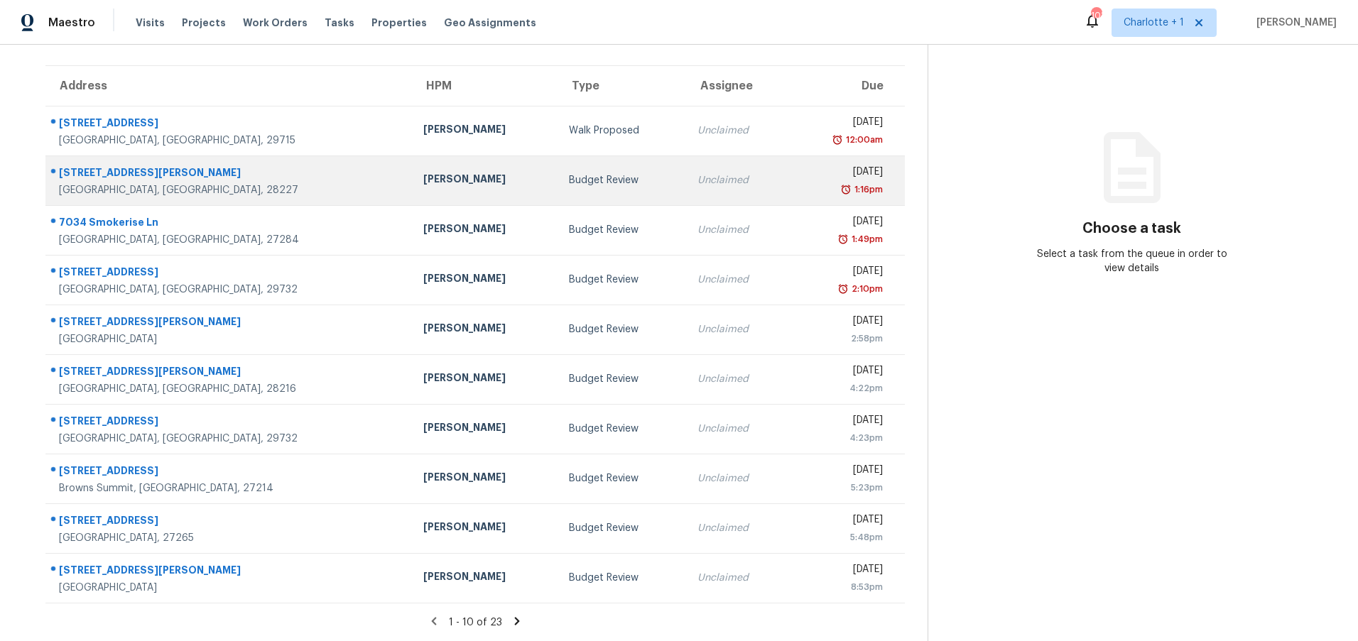
click at [423, 172] on div "[PERSON_NAME]" at bounding box center [484, 181] width 123 height 18
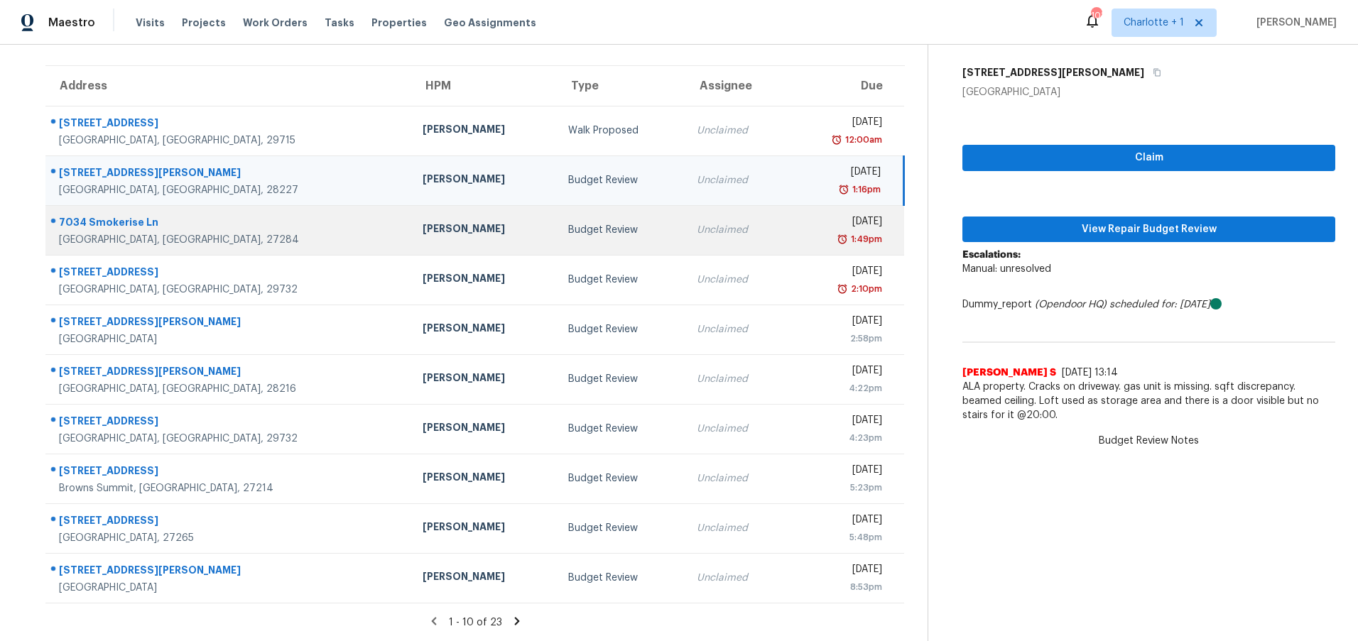
click at [278, 215] on div "7034 Smokerise Ln" at bounding box center [229, 224] width 341 height 18
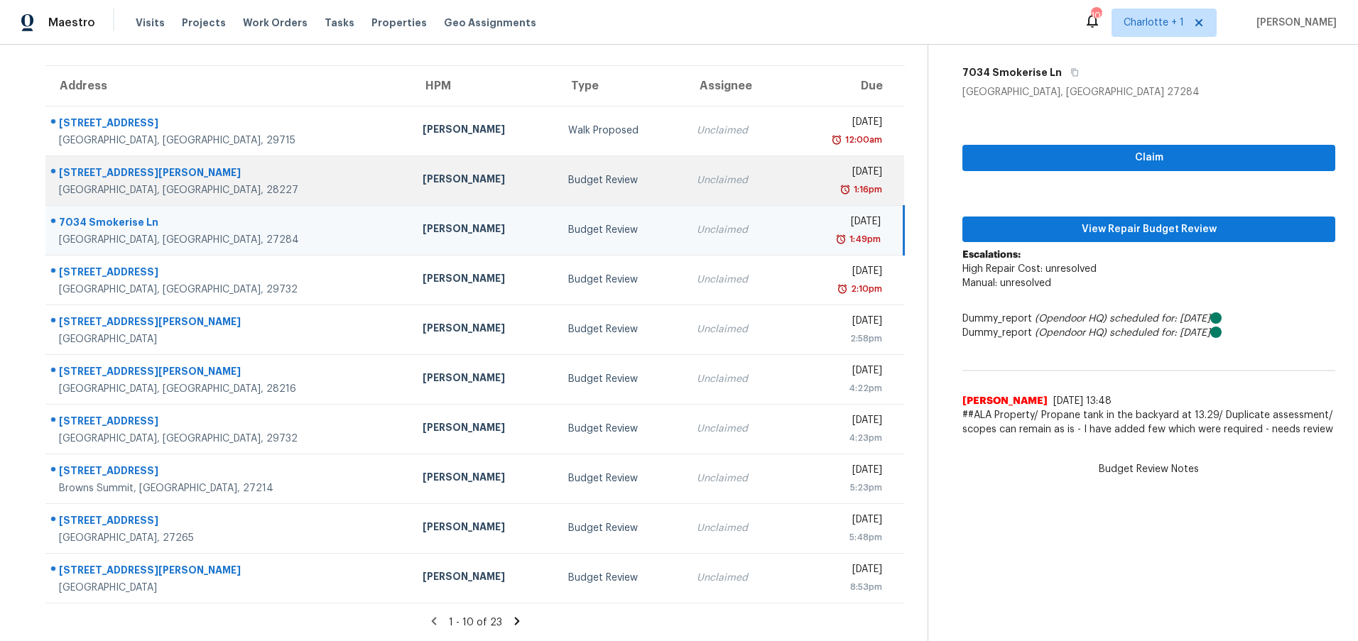
click at [285, 165] on td "7600 King Richard Ct Charlotte, NC, 28227" at bounding box center [228, 181] width 366 height 50
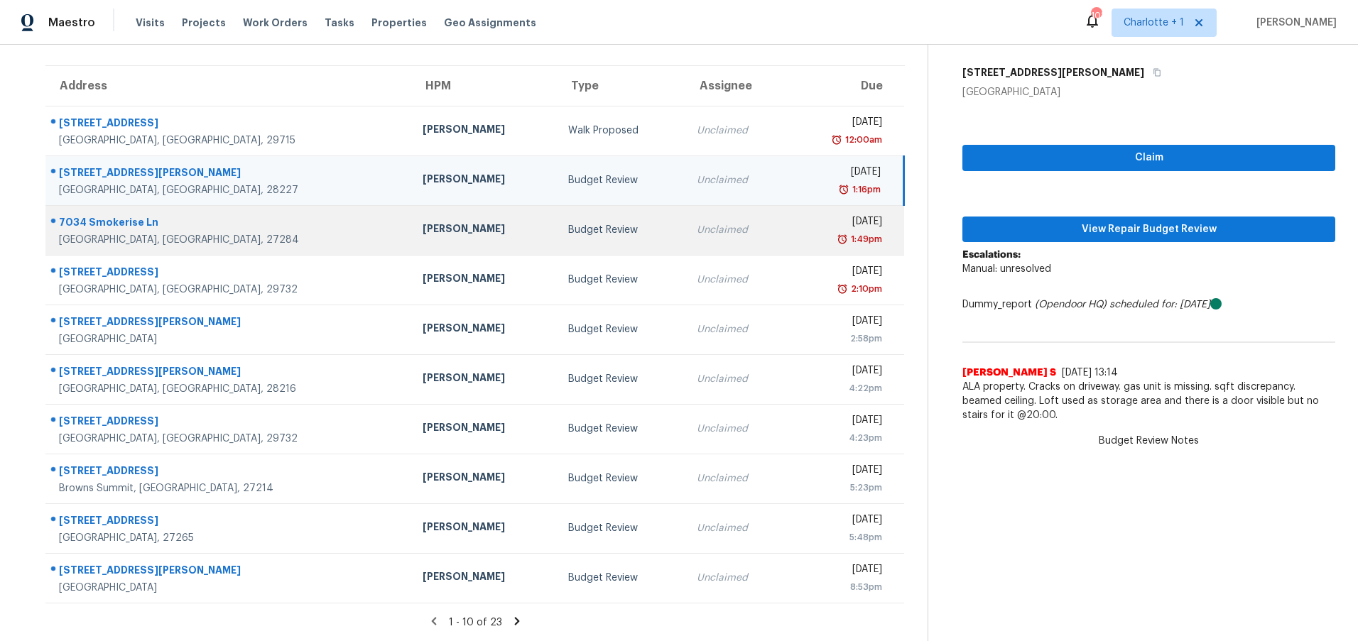
click at [278, 233] on div "Kernersville, NC, 27284" at bounding box center [229, 240] width 341 height 14
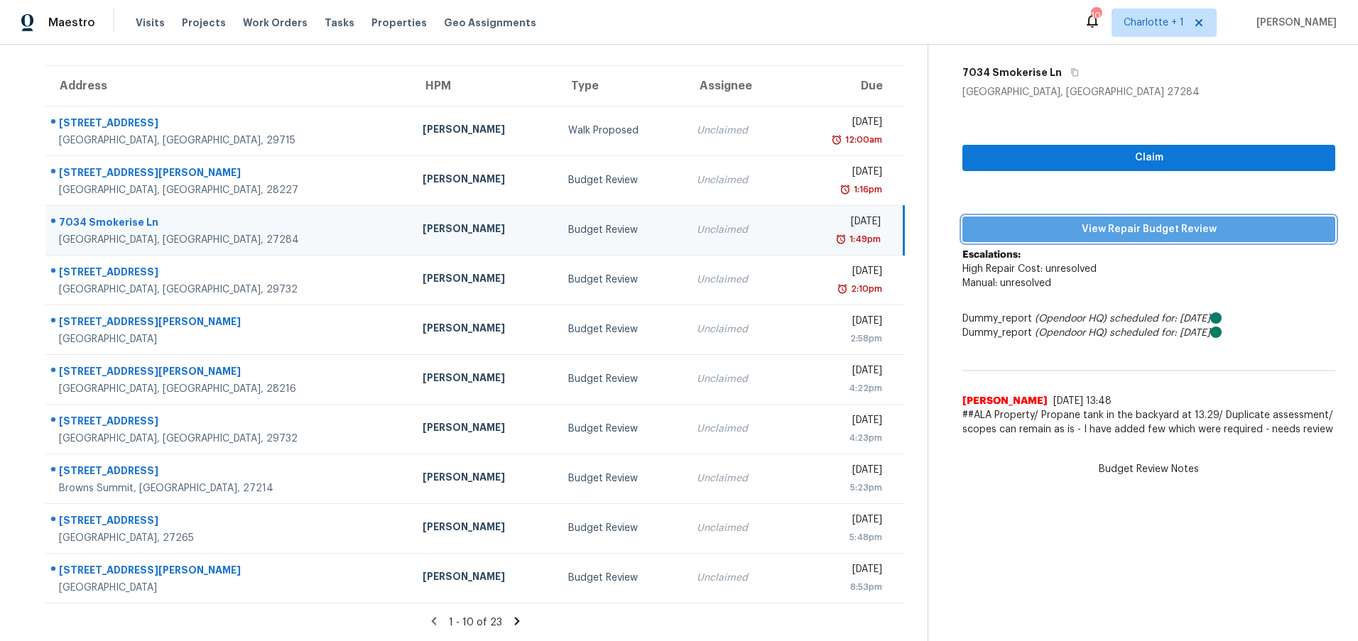
click at [1169, 222] on span "View Repair Budget Review" at bounding box center [1149, 230] width 350 height 18
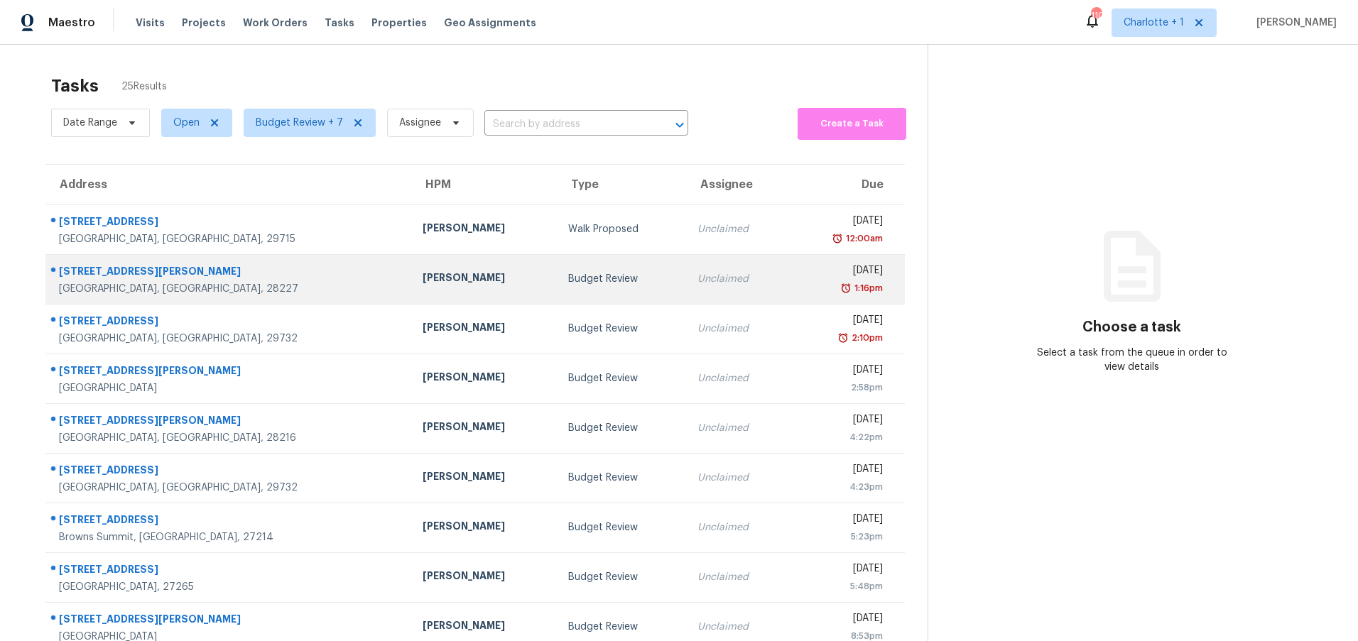
click at [568, 278] on div "Budget Review" at bounding box center [621, 279] width 106 height 14
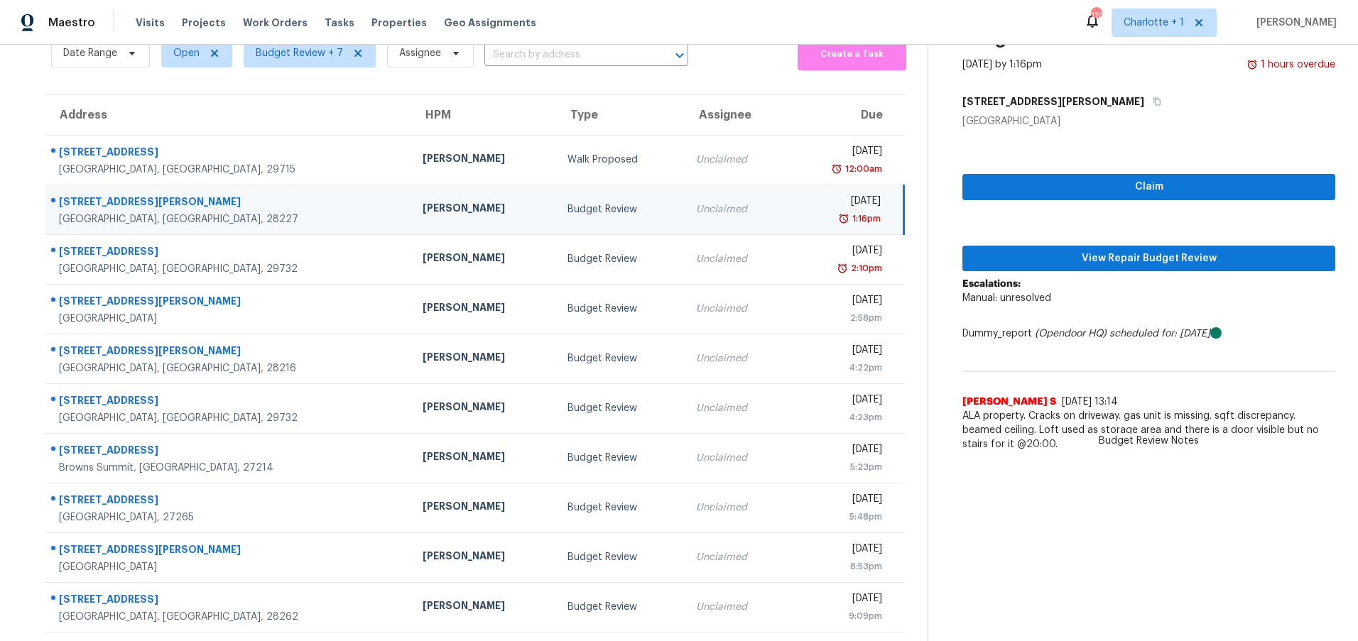
scroll to position [73, 0]
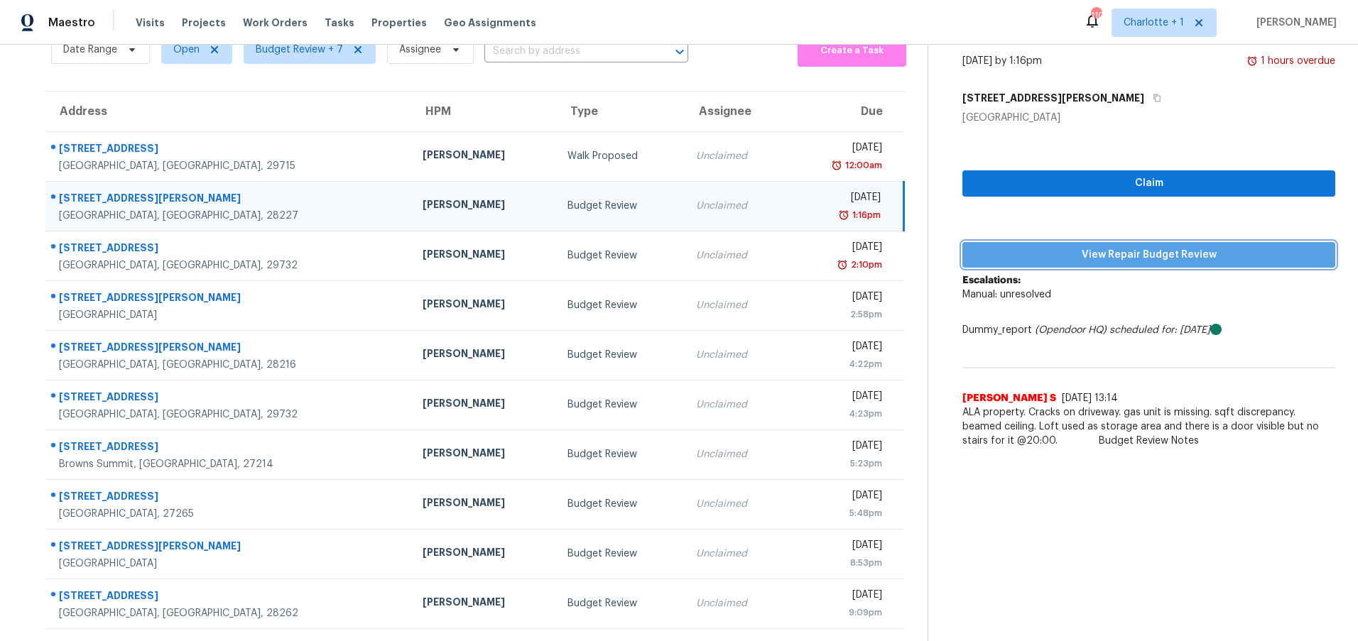
click at [1021, 258] on span "View Repair Budget Review" at bounding box center [1149, 255] width 350 height 18
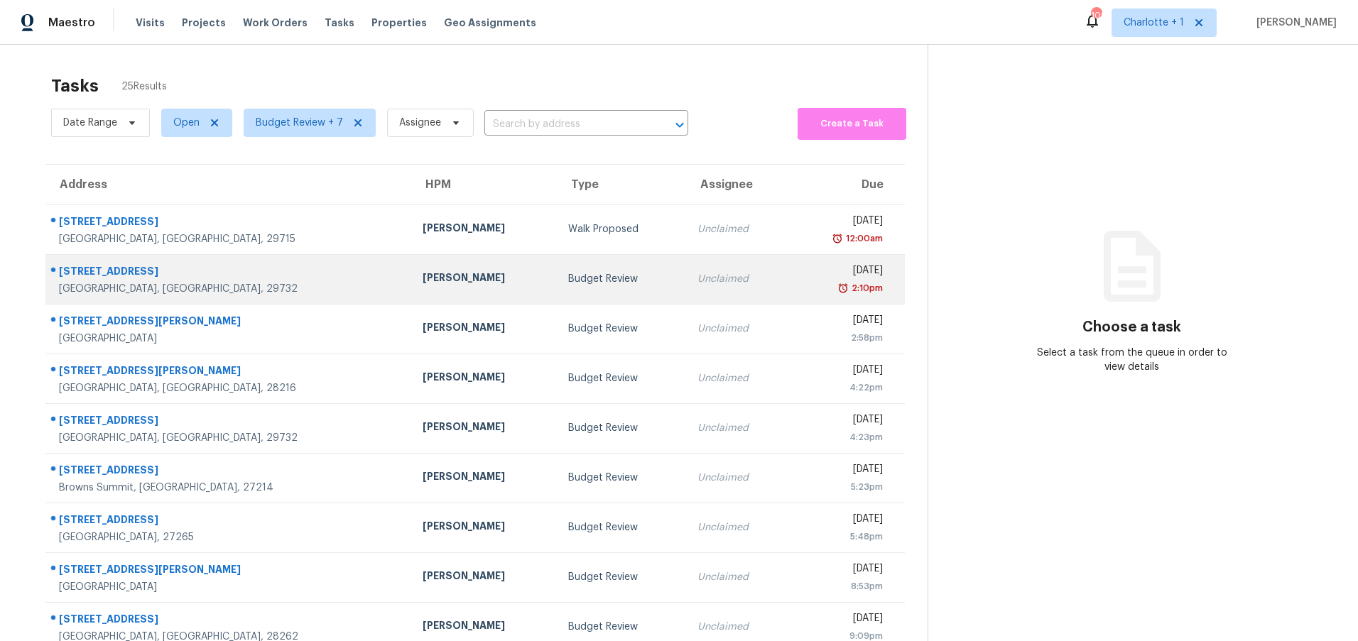
click at [195, 300] on td "[STREET_ADDRESS]" at bounding box center [228, 279] width 366 height 50
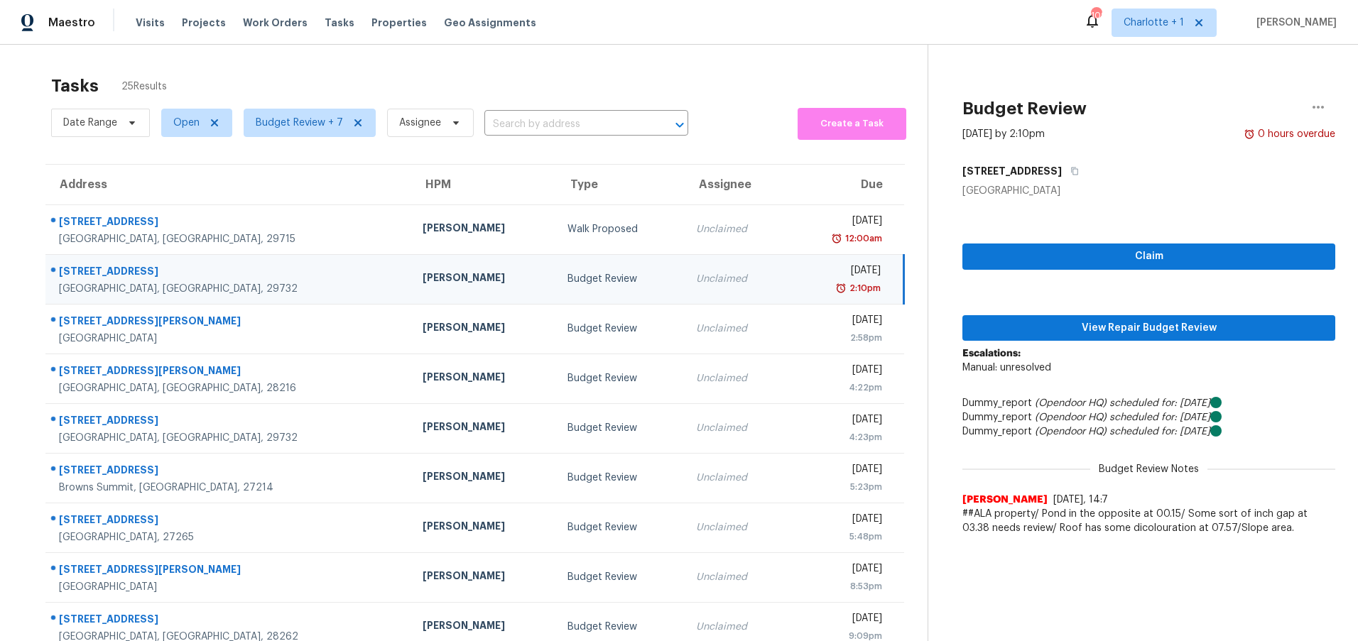
drag, startPoint x: 402, startPoint y: 270, endPoint x: 435, endPoint y: 272, distance: 32.7
click at [423, 271] on div "[PERSON_NAME]" at bounding box center [484, 280] width 123 height 18
click at [1079, 169] on icon "button" at bounding box center [1074, 171] width 9 height 9
click at [1073, 324] on span "View Repair Budget Review" at bounding box center [1149, 329] width 350 height 18
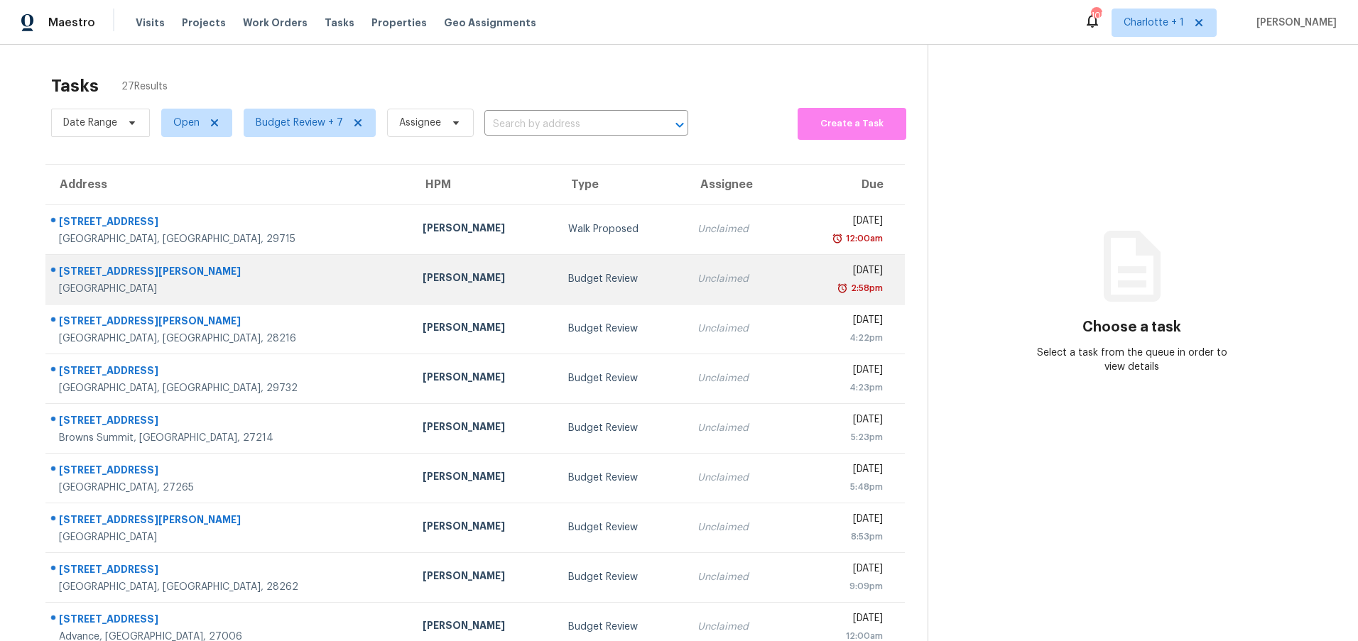
click at [287, 282] on td "[STREET_ADDRESS][PERSON_NAME][PERSON_NAME]" at bounding box center [228, 279] width 366 height 50
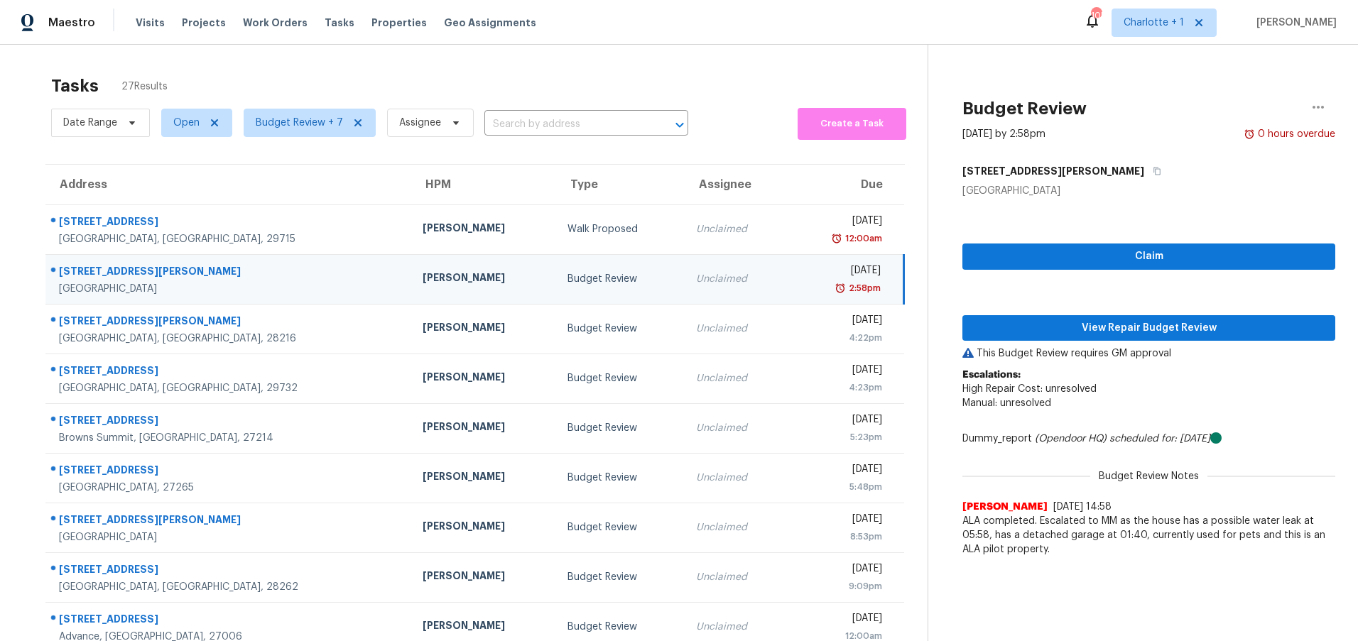
scroll to position [109, 0]
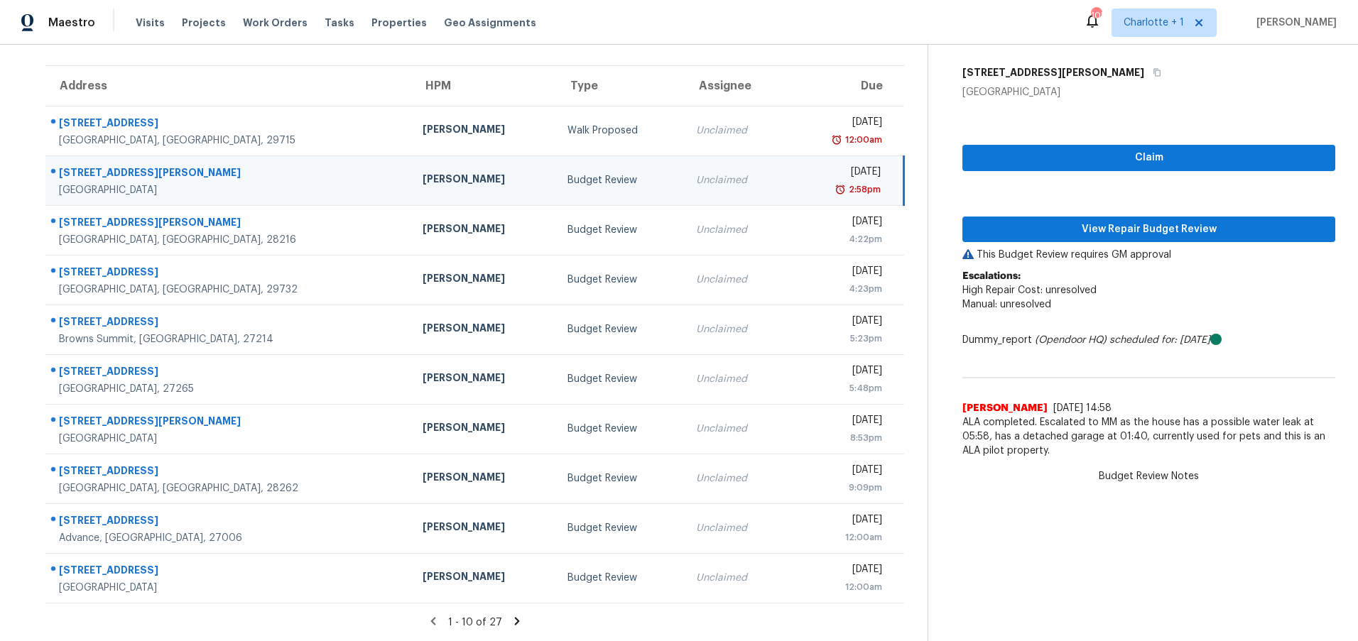
click at [511, 615] on icon at bounding box center [517, 621] width 13 height 13
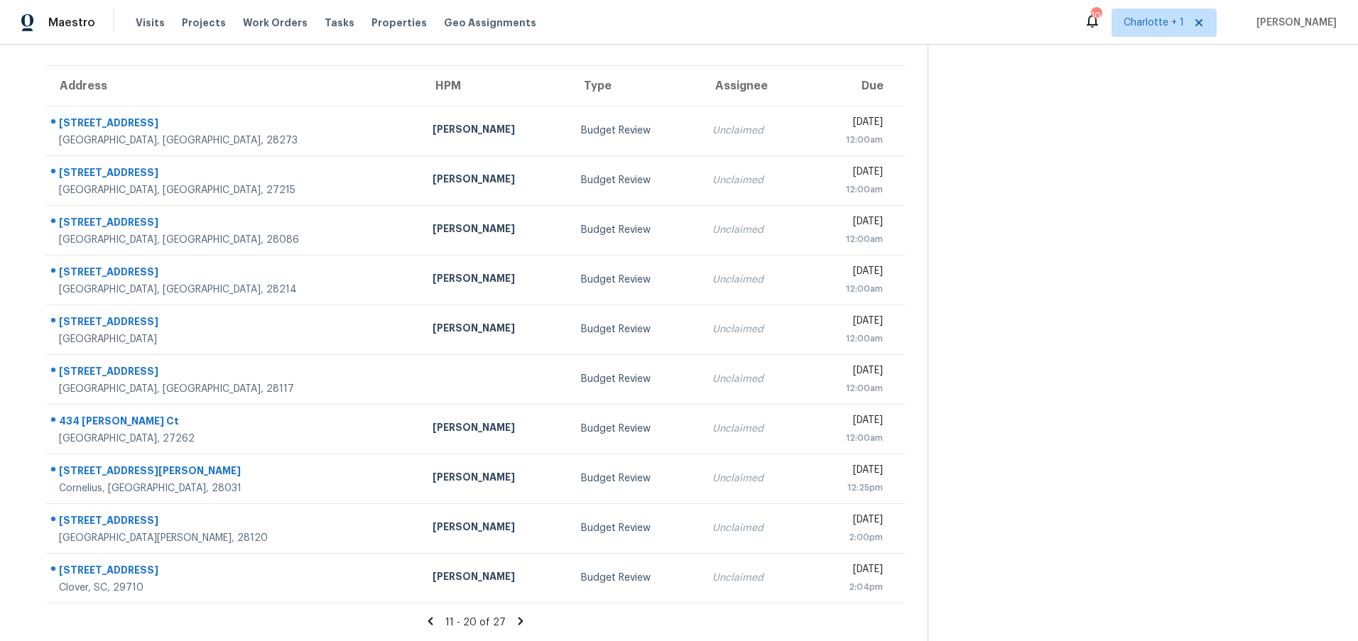
click at [424, 615] on icon at bounding box center [430, 621] width 13 height 13
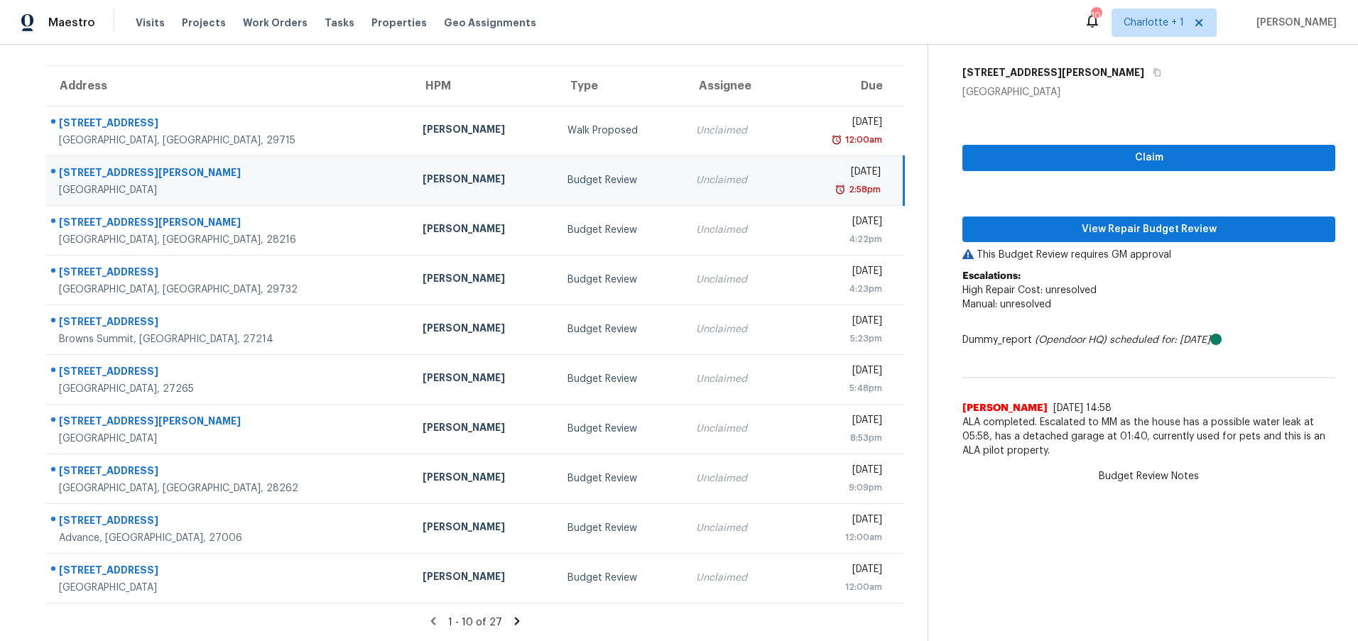
click at [229, 168] on div "4371 Glenn Hi Rd" at bounding box center [229, 174] width 341 height 18
click at [1045, 217] on button "View Repair Budget Review" at bounding box center [1148, 230] width 373 height 26
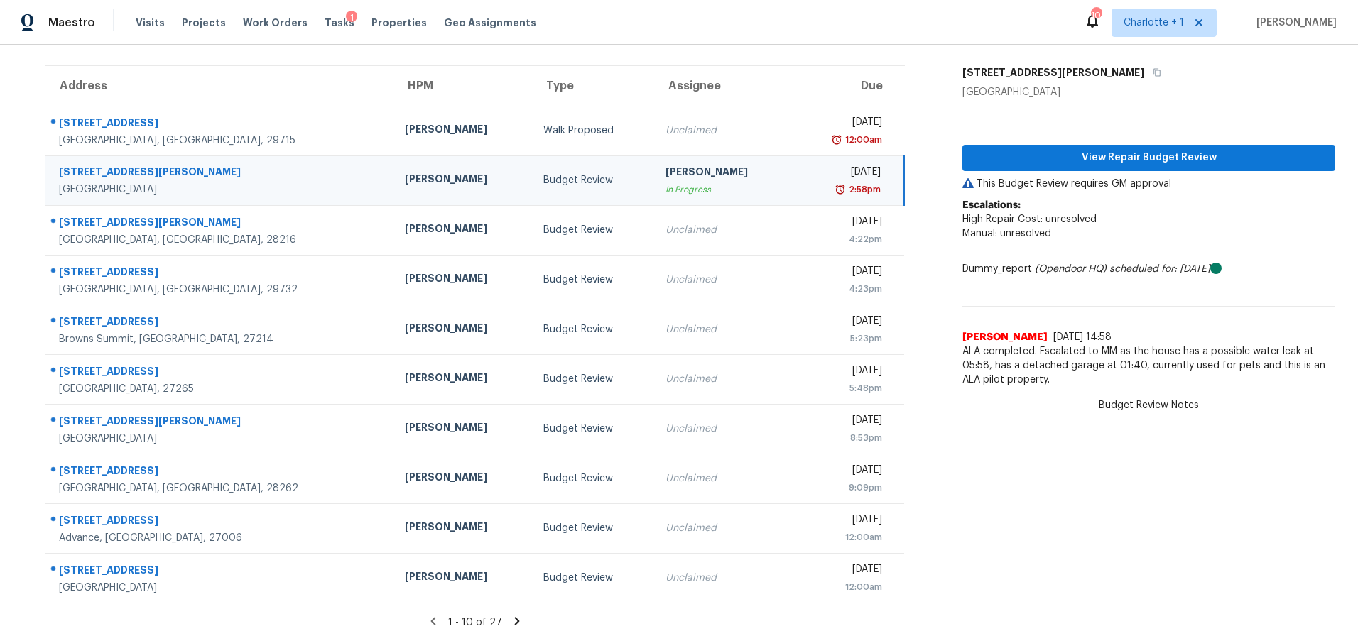
click at [258, 166] on div "4371 Glenn Hi Rd" at bounding box center [220, 174] width 323 height 18
click at [1048, 156] on span "View Repair Budget Review" at bounding box center [1149, 158] width 350 height 18
click at [1153, 68] on icon "button" at bounding box center [1157, 72] width 9 height 9
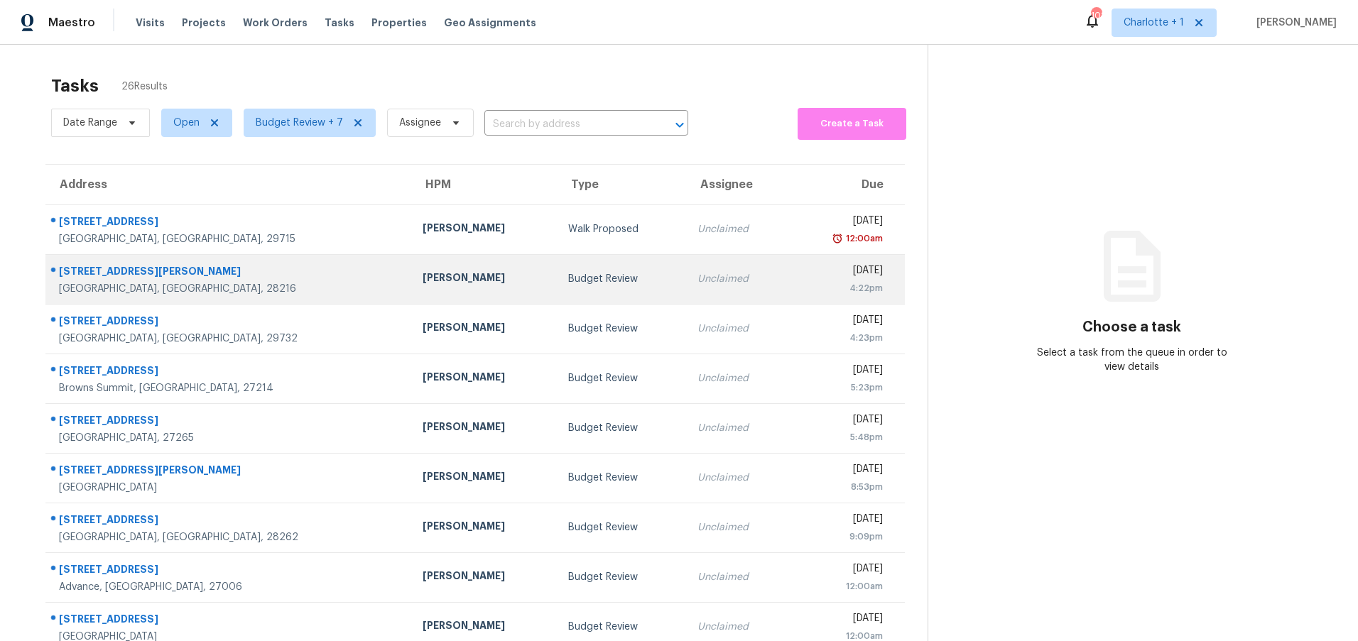
click at [423, 283] on div "[PERSON_NAME]" at bounding box center [484, 280] width 123 height 18
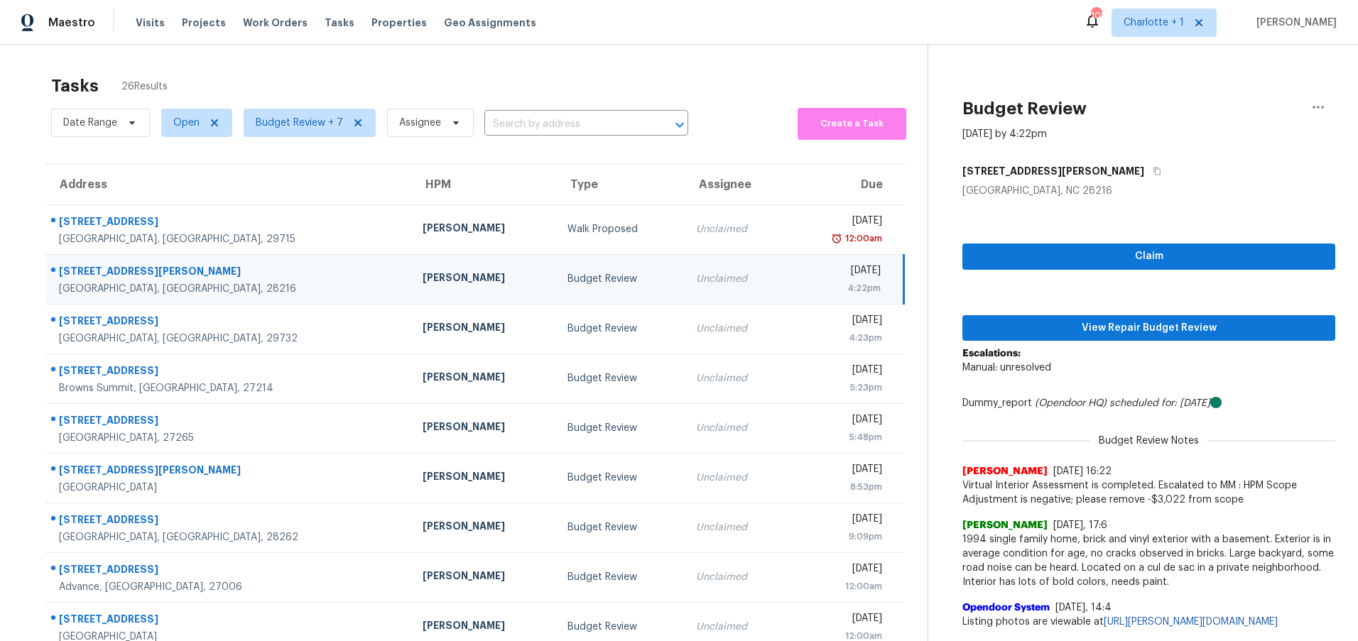
scroll to position [109, 0]
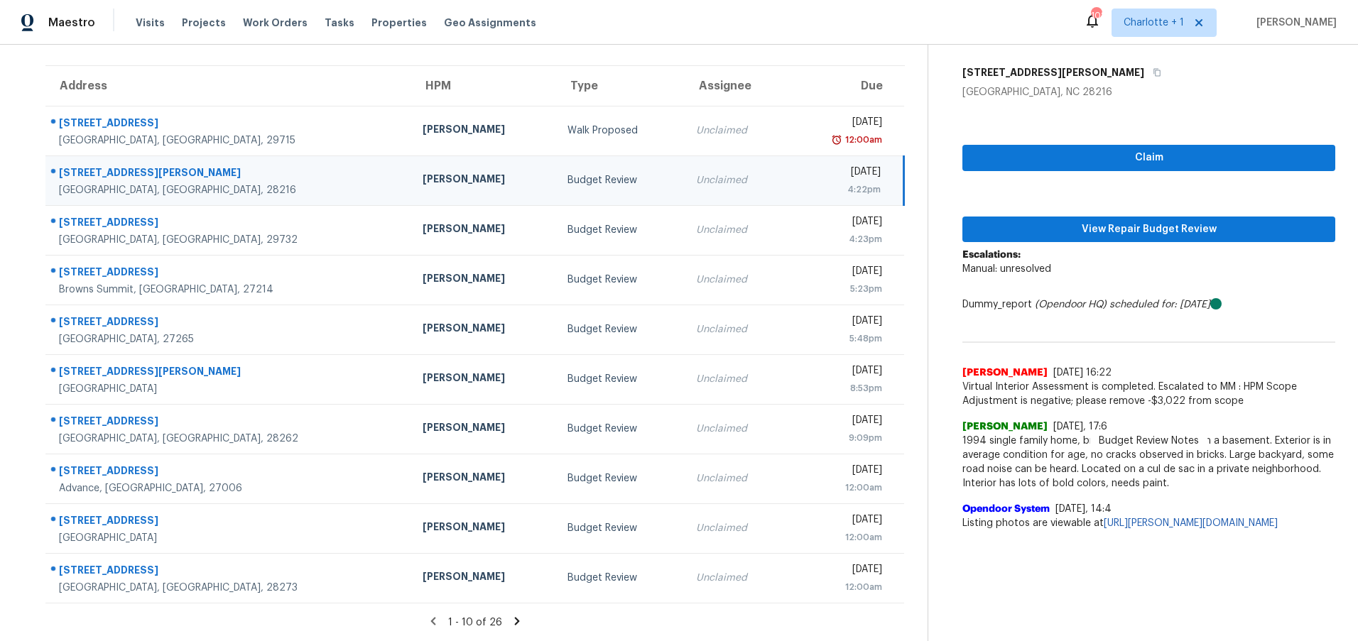
click at [500, 615] on div "1 - 10 of 26" at bounding box center [475, 622] width 905 height 15
click at [511, 615] on icon at bounding box center [517, 621] width 13 height 13
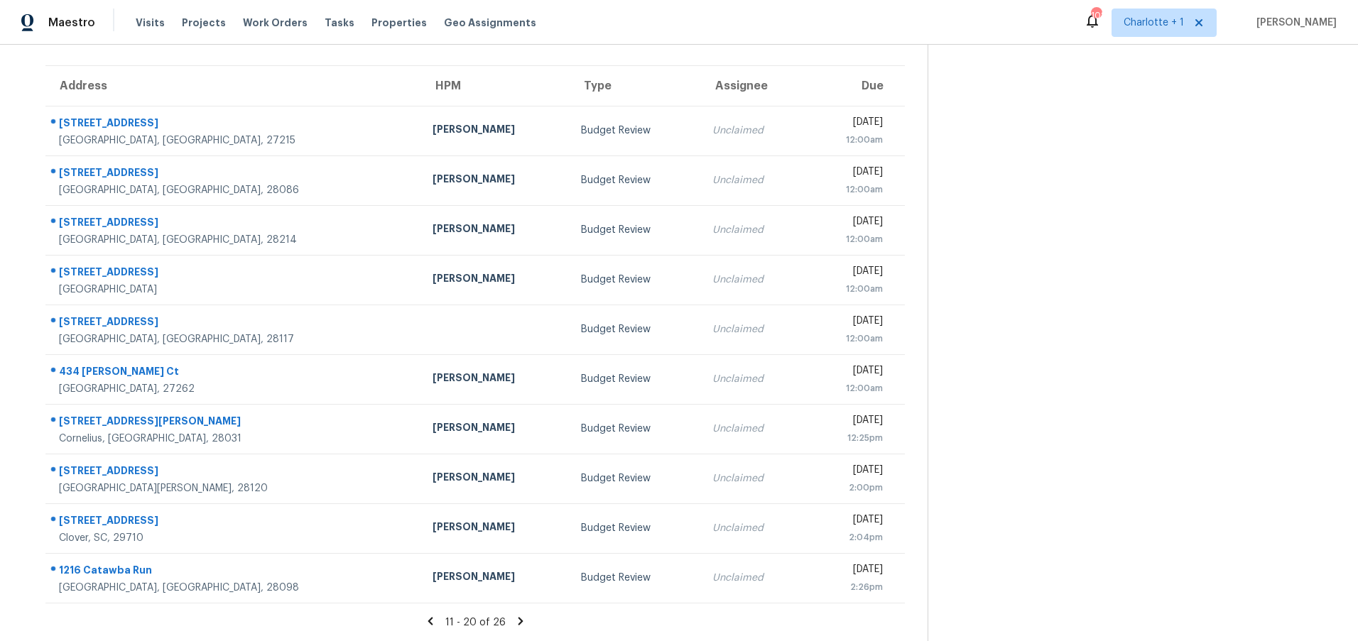
click at [430, 615] on icon at bounding box center [430, 621] width 13 height 13
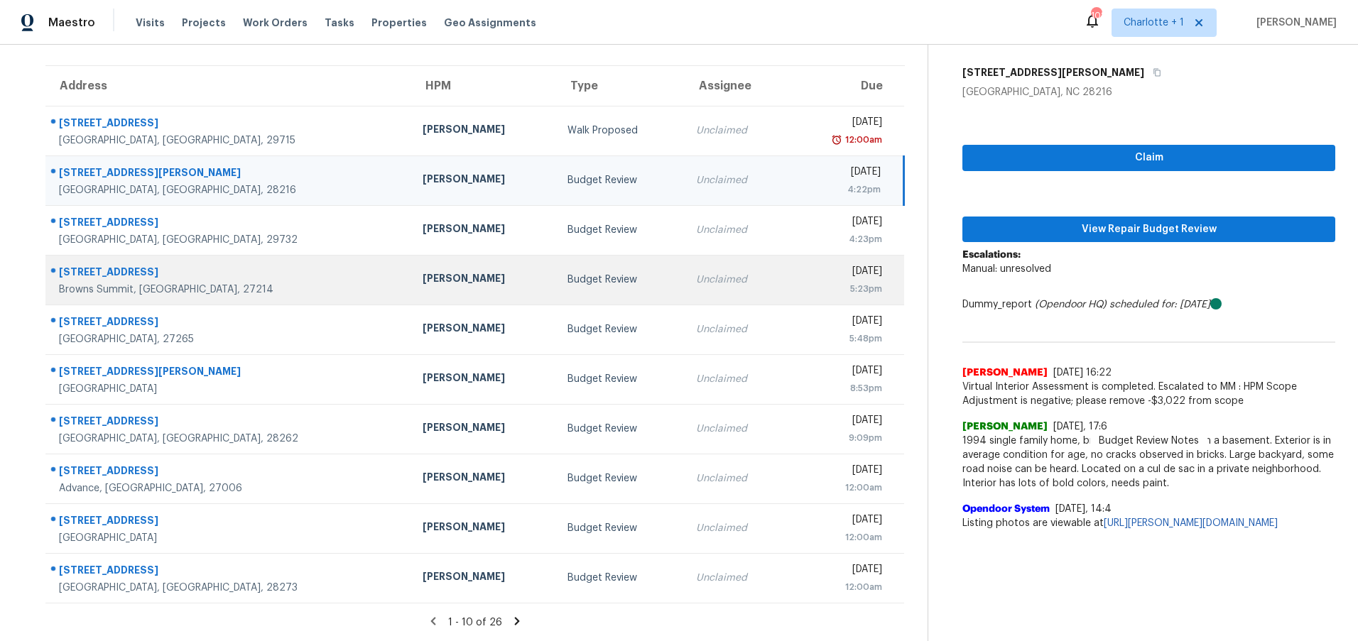
click at [229, 265] on div "[STREET_ADDRESS]" at bounding box center [229, 274] width 341 height 18
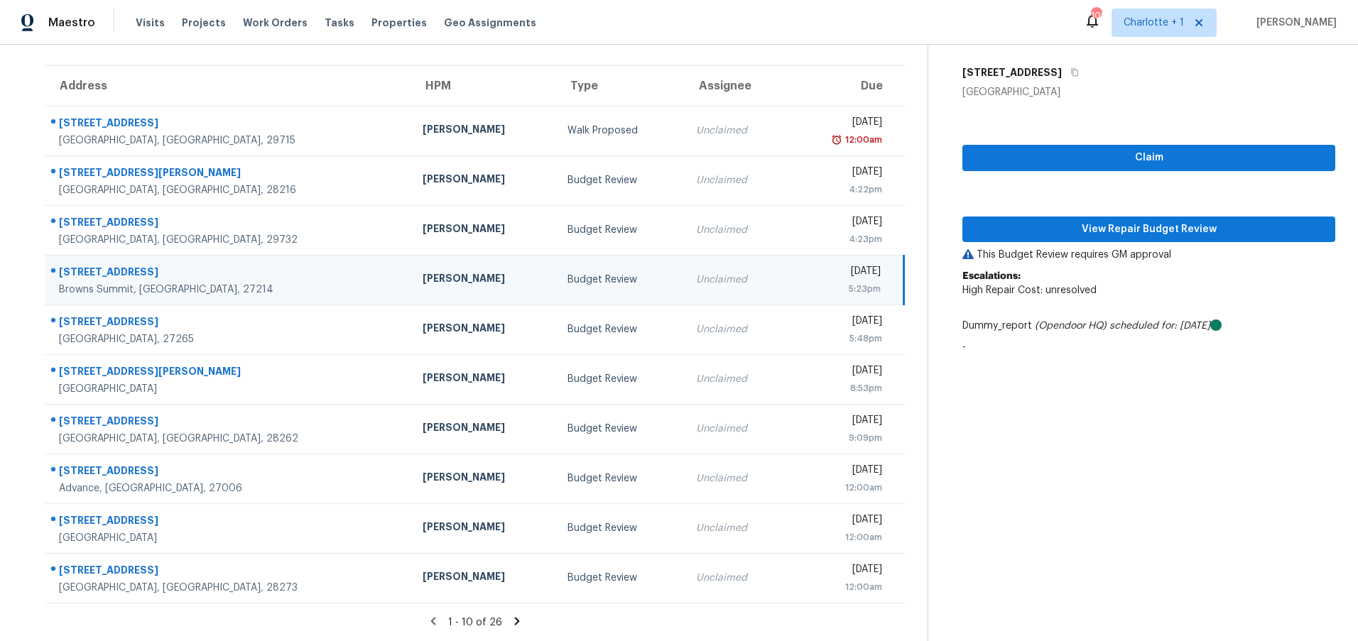
click at [226, 283] on div "Browns Summit, [GEOGRAPHIC_DATA], 27214" at bounding box center [229, 290] width 341 height 14
click at [1075, 224] on span "View Repair Budget Review" at bounding box center [1149, 230] width 350 height 18
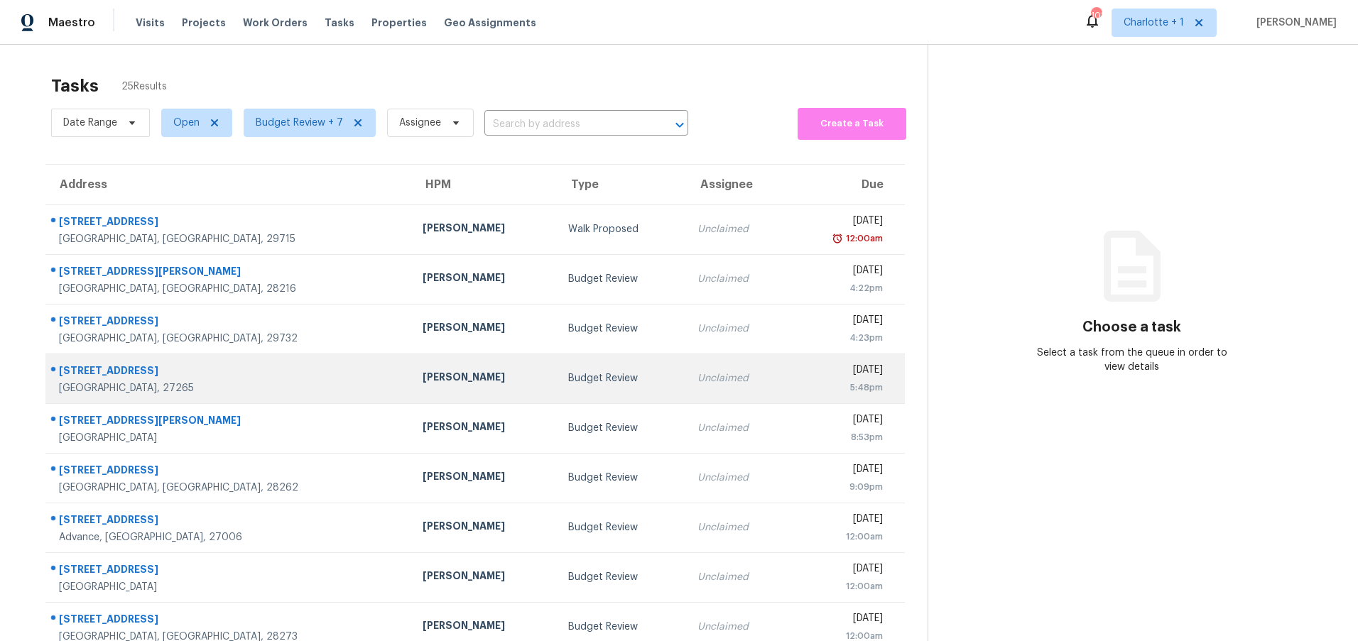
click at [237, 385] on div "[GEOGRAPHIC_DATA], 27265" at bounding box center [229, 388] width 341 height 14
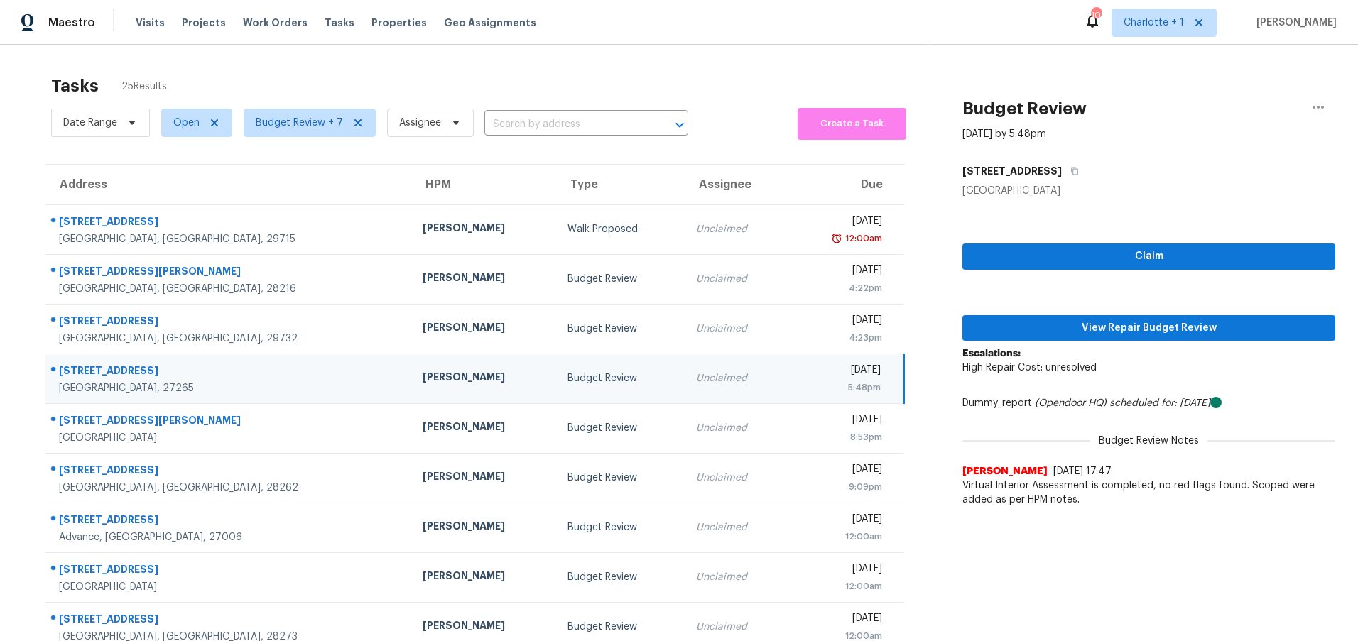
click at [246, 368] on div "[STREET_ADDRESS]" at bounding box center [229, 373] width 341 height 18
click at [1051, 335] on span "View Repair Budget Review" at bounding box center [1149, 329] width 350 height 18
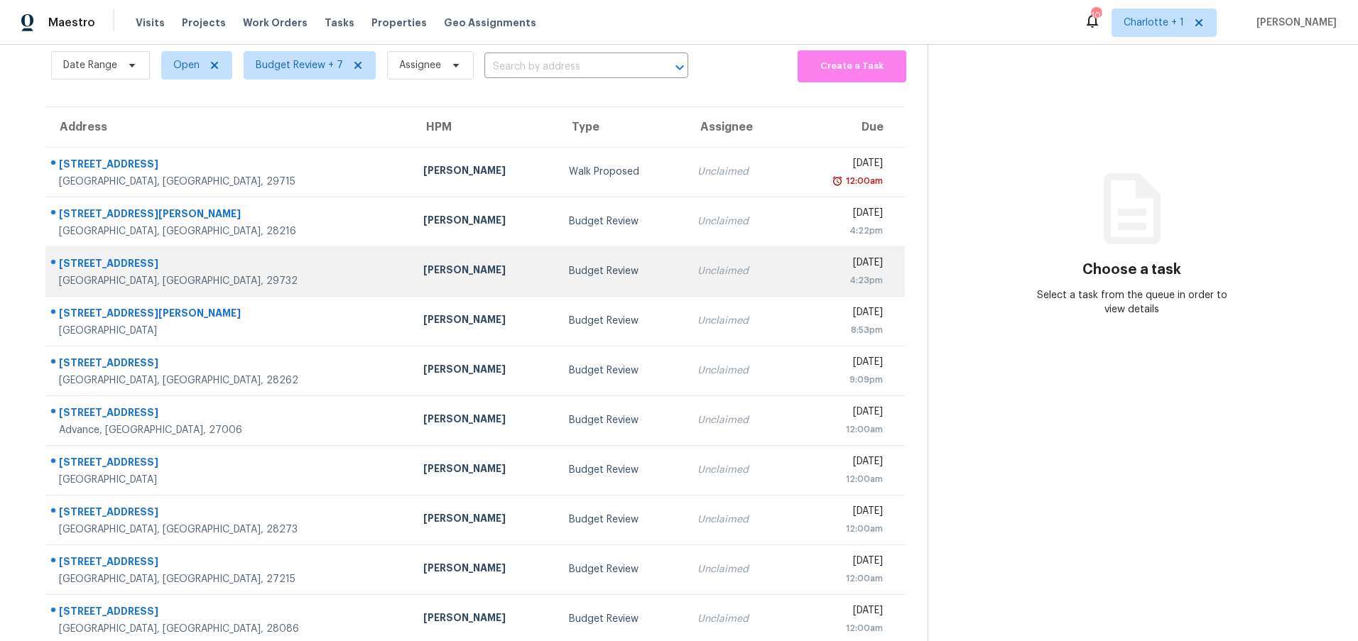
scroll to position [58, 0]
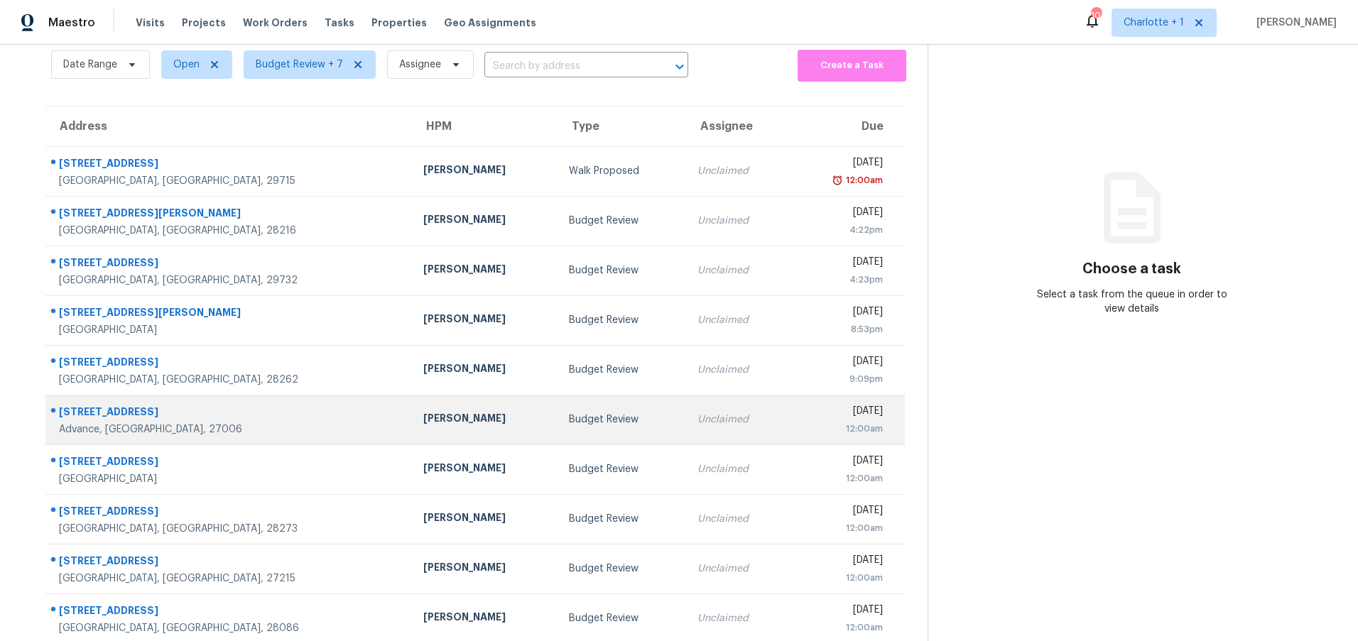
click at [423, 420] on div "[PERSON_NAME]" at bounding box center [484, 420] width 123 height 18
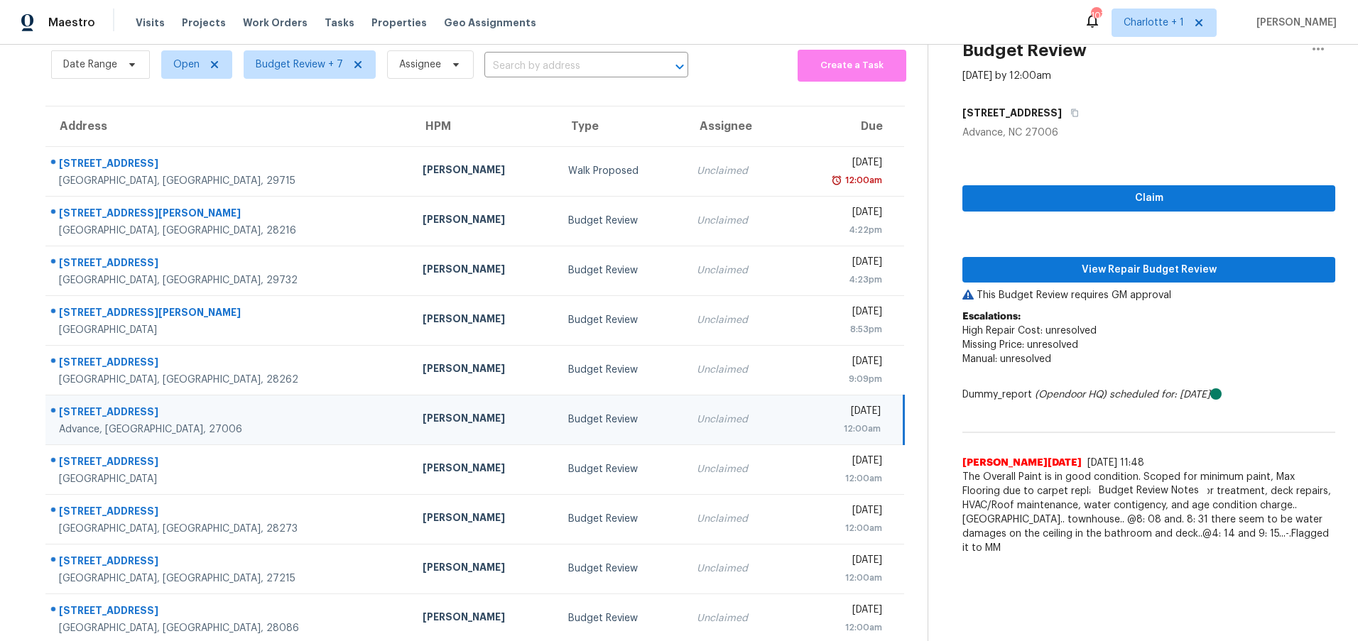
click at [288, 420] on td "123 Pembrooke Ridge Ct Advance, NC, 27006" at bounding box center [228, 420] width 366 height 50
click at [1093, 264] on span "View Repair Budget Review" at bounding box center [1149, 270] width 350 height 18
